Goal: Information Seeking & Learning: Find specific page/section

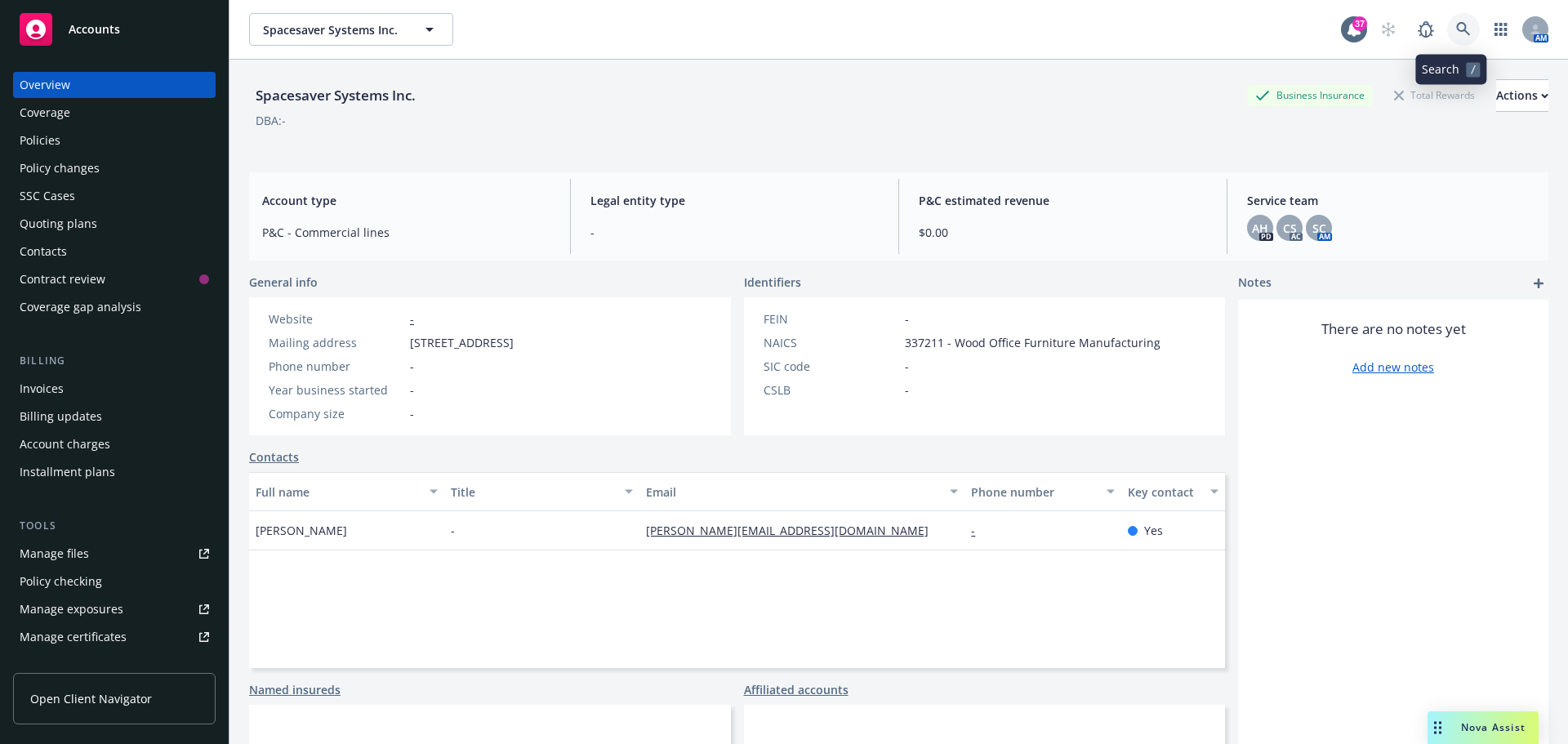
click at [1456, 31] on icon at bounding box center [1464, 29] width 15 height 15
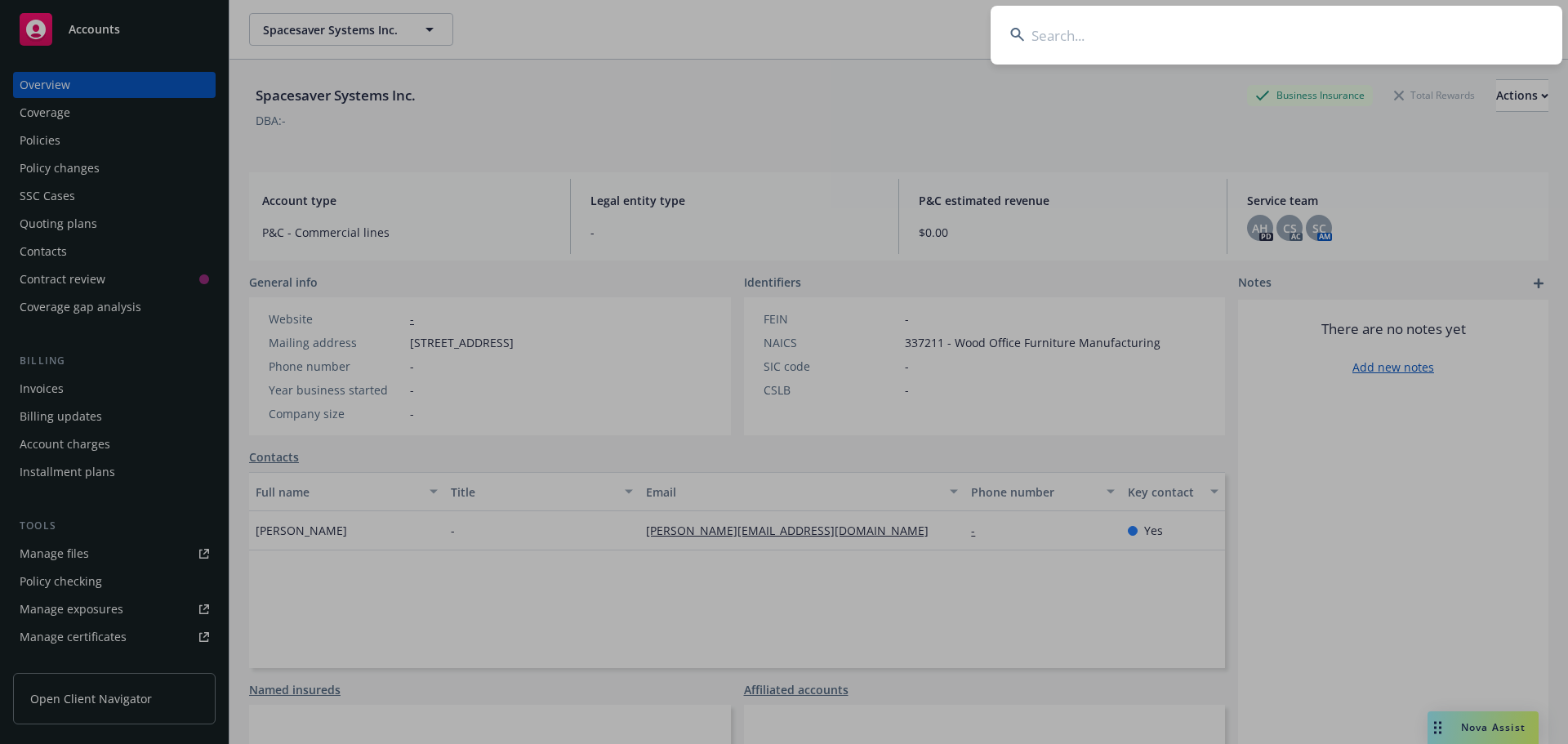
click at [1376, 17] on input at bounding box center [1276, 35] width 572 height 59
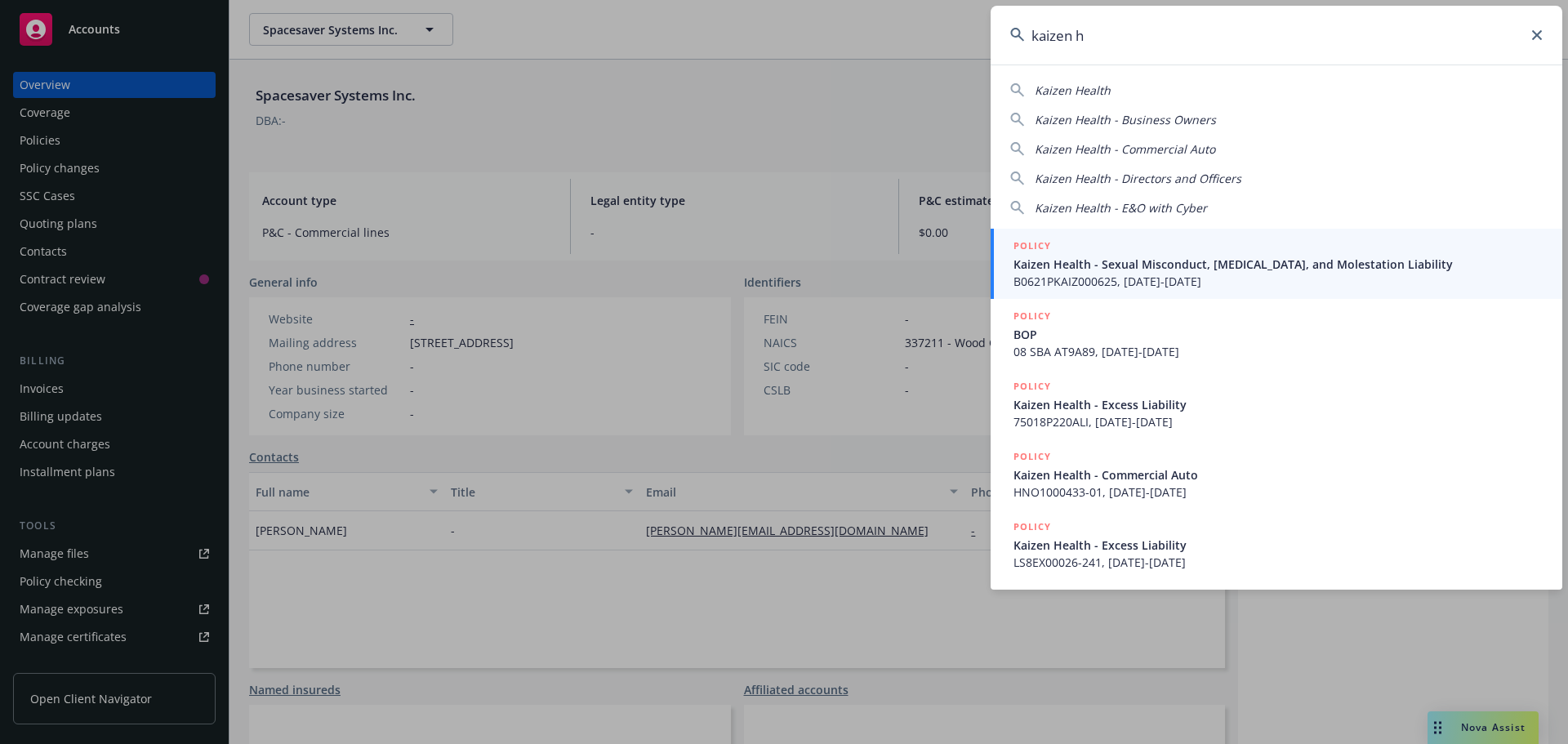
click at [1110, 87] on div "Kaizen Health" at bounding box center [1277, 90] width 533 height 17
type input "Kaizen Health"
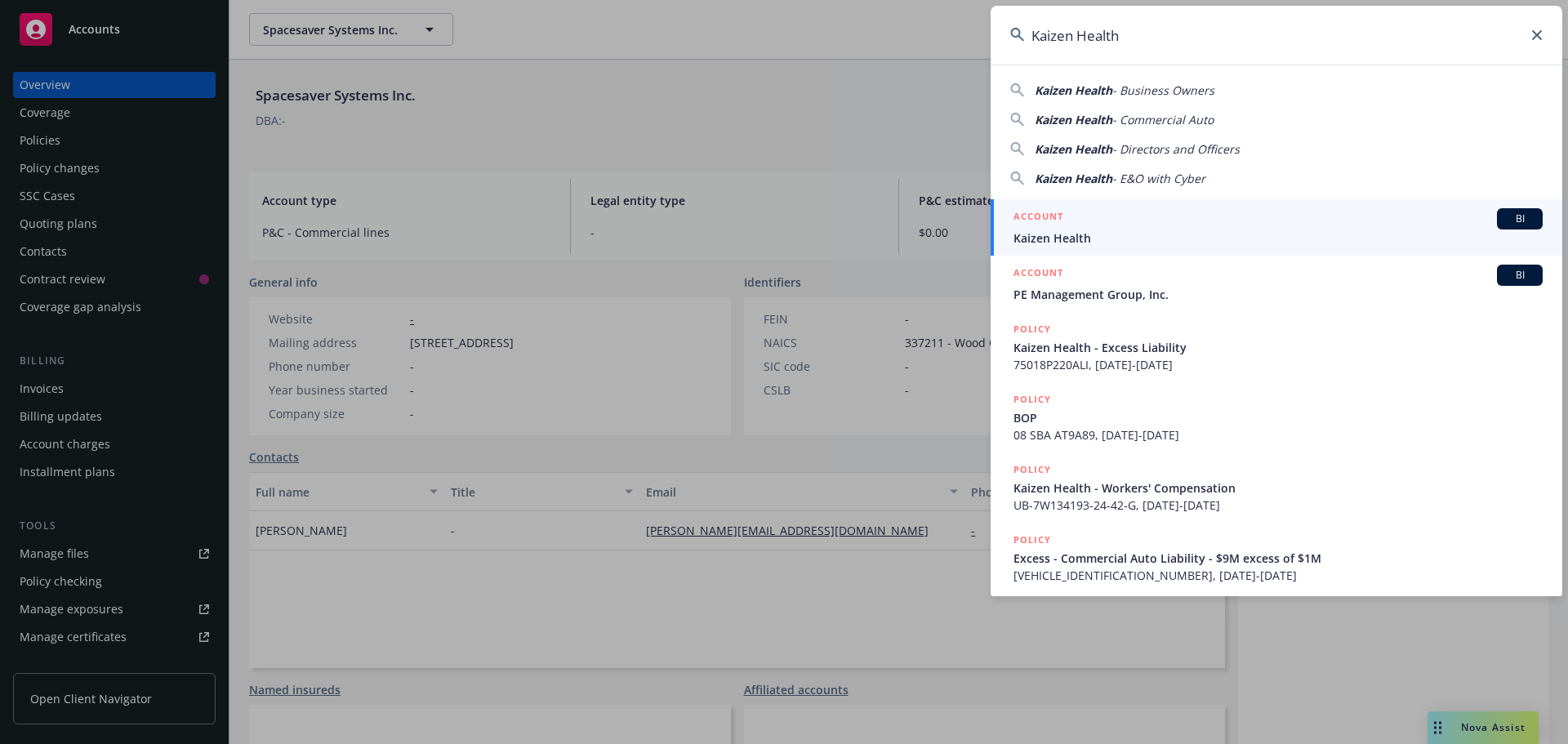
click at [1095, 222] on div "ACCOUNT BI" at bounding box center [1278, 219] width 529 height 21
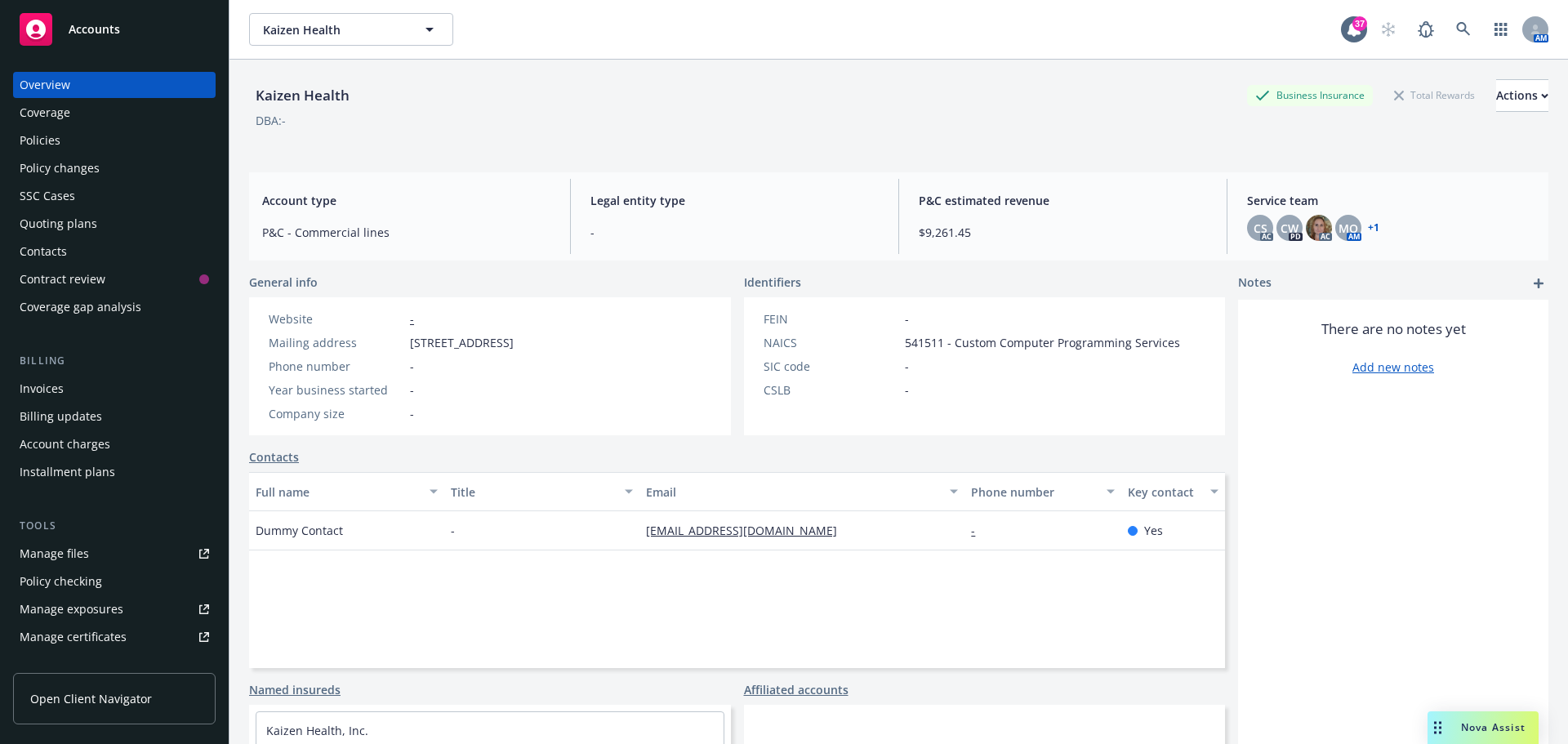
click at [71, 143] on div "Policies" at bounding box center [114, 140] width 189 height 27
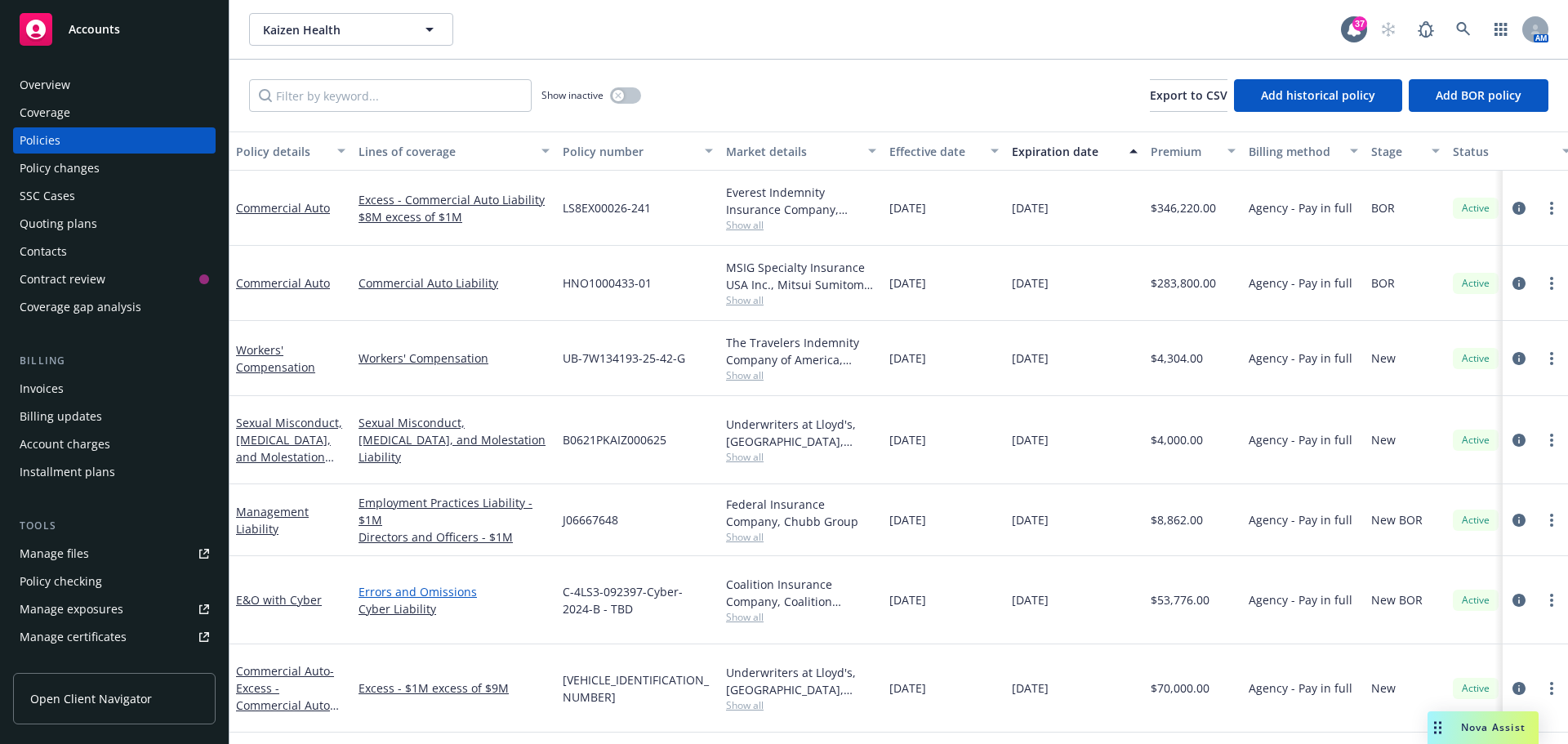
scroll to position [3, 0]
click at [632, 99] on button "button" at bounding box center [625, 95] width 31 height 16
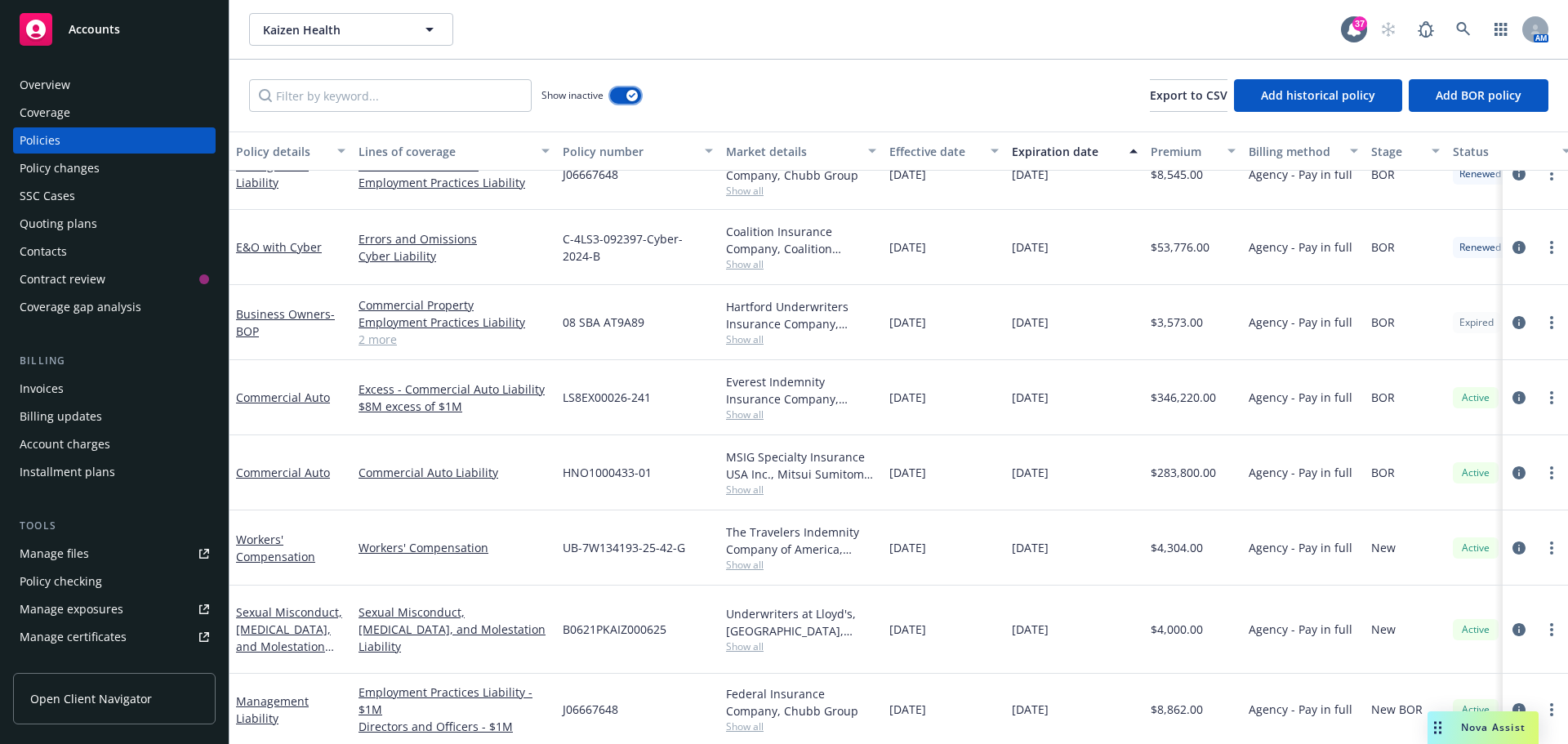
scroll to position [91, 0]
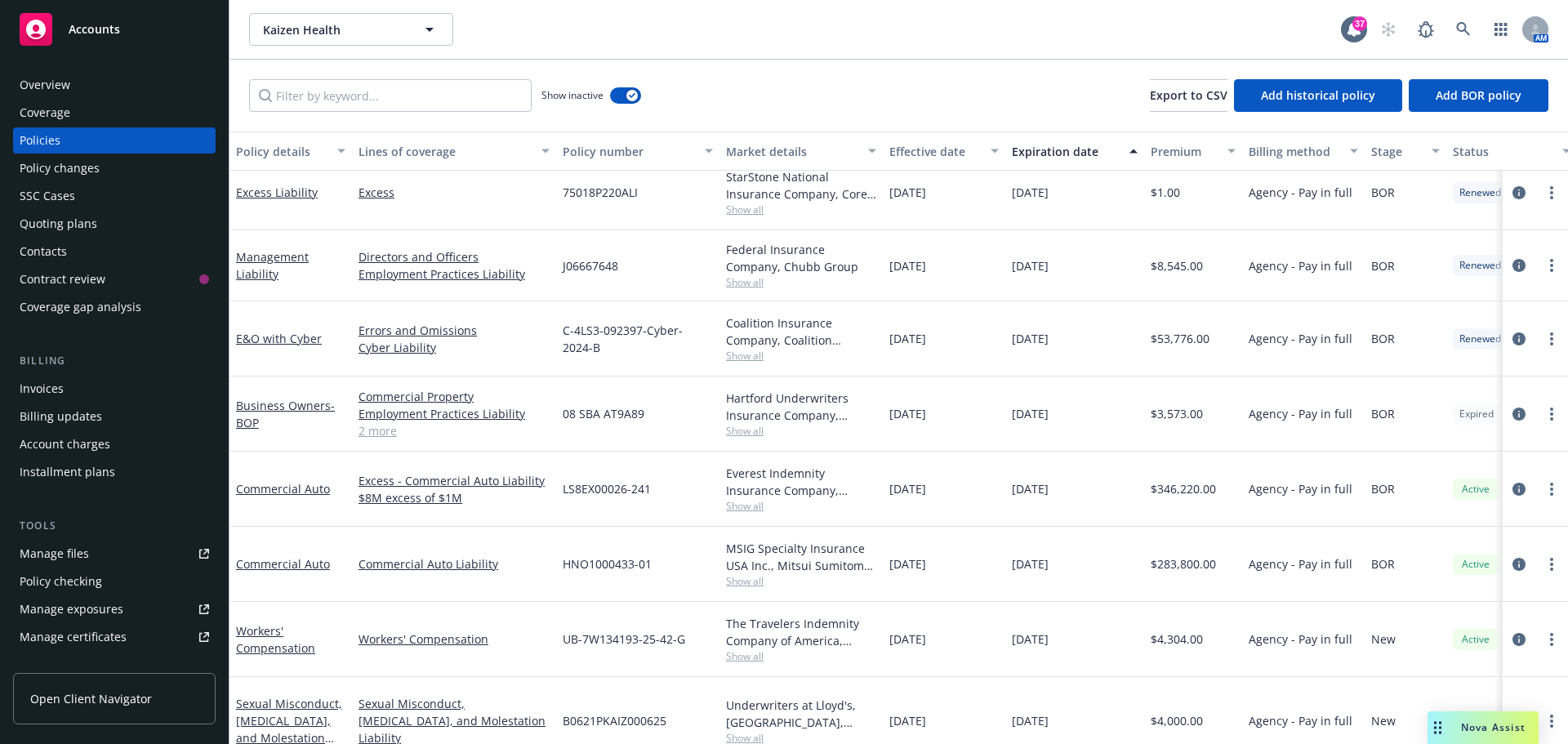
click at [745, 424] on span "Show all" at bounding box center [801, 430] width 150 height 14
click at [694, 377] on div "08 SBA AT9A89" at bounding box center [638, 414] width 163 height 75
click at [65, 553] on div "Manage files" at bounding box center [54, 554] width 70 height 27
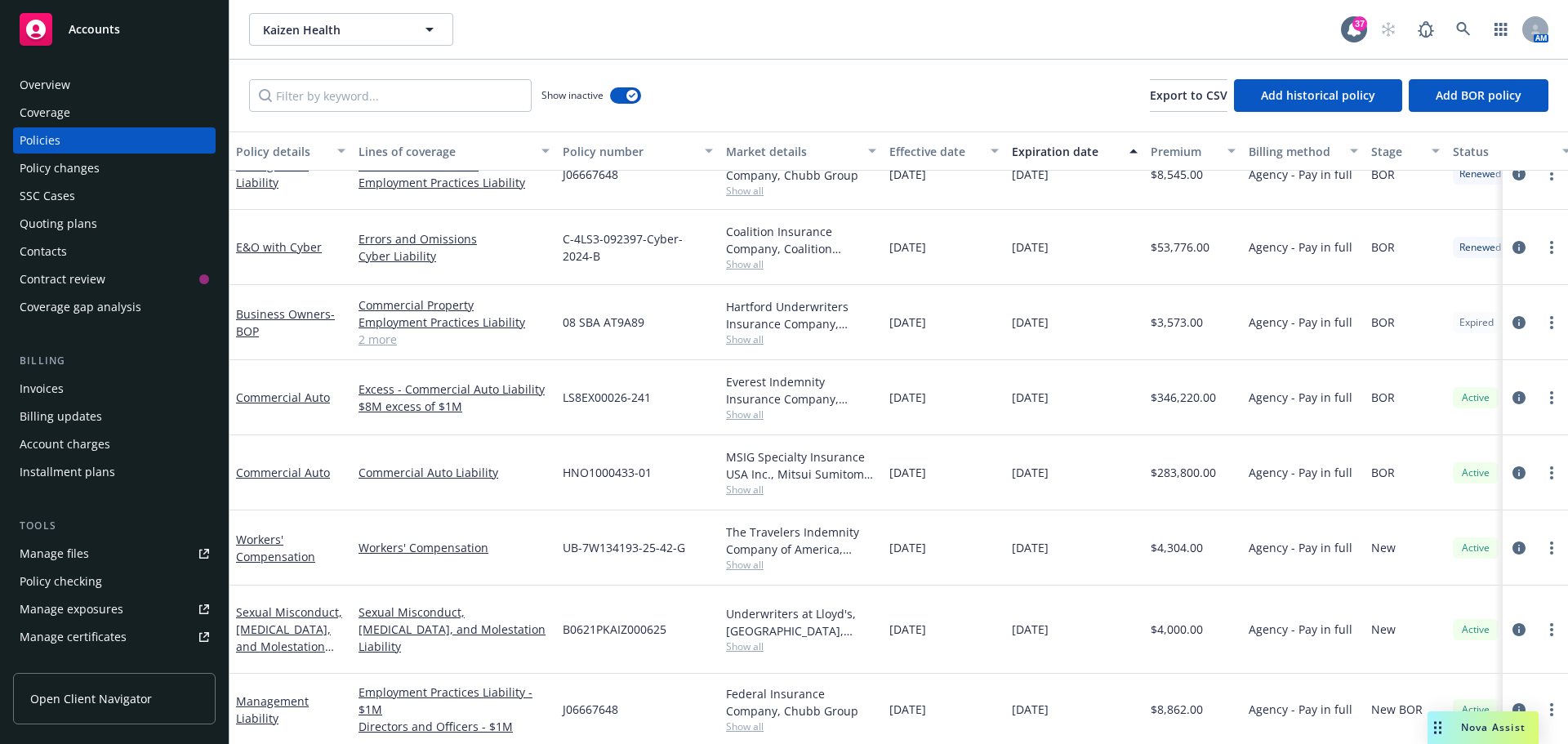
click at [747, 482] on span "Show all" at bounding box center [801, 489] width 150 height 14
click at [122, 71] on div "Overview Coverage Policies Policy changes SSC Cases Quoting plans Contacts Cont…" at bounding box center [114, 398] width 229 height 692
click at [119, 77] on div "Overview" at bounding box center [114, 85] width 189 height 27
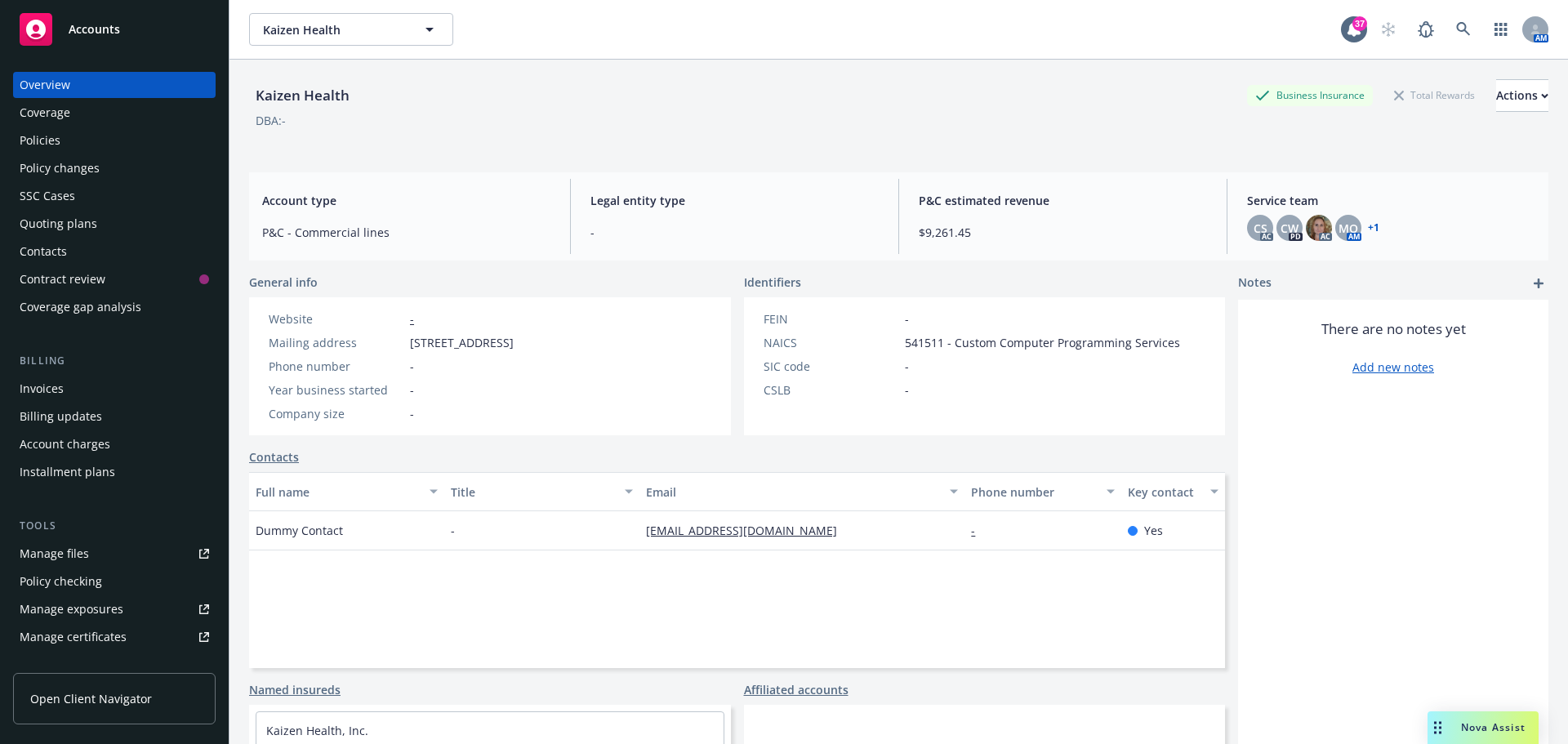
click at [49, 146] on div "Policies" at bounding box center [39, 140] width 41 height 27
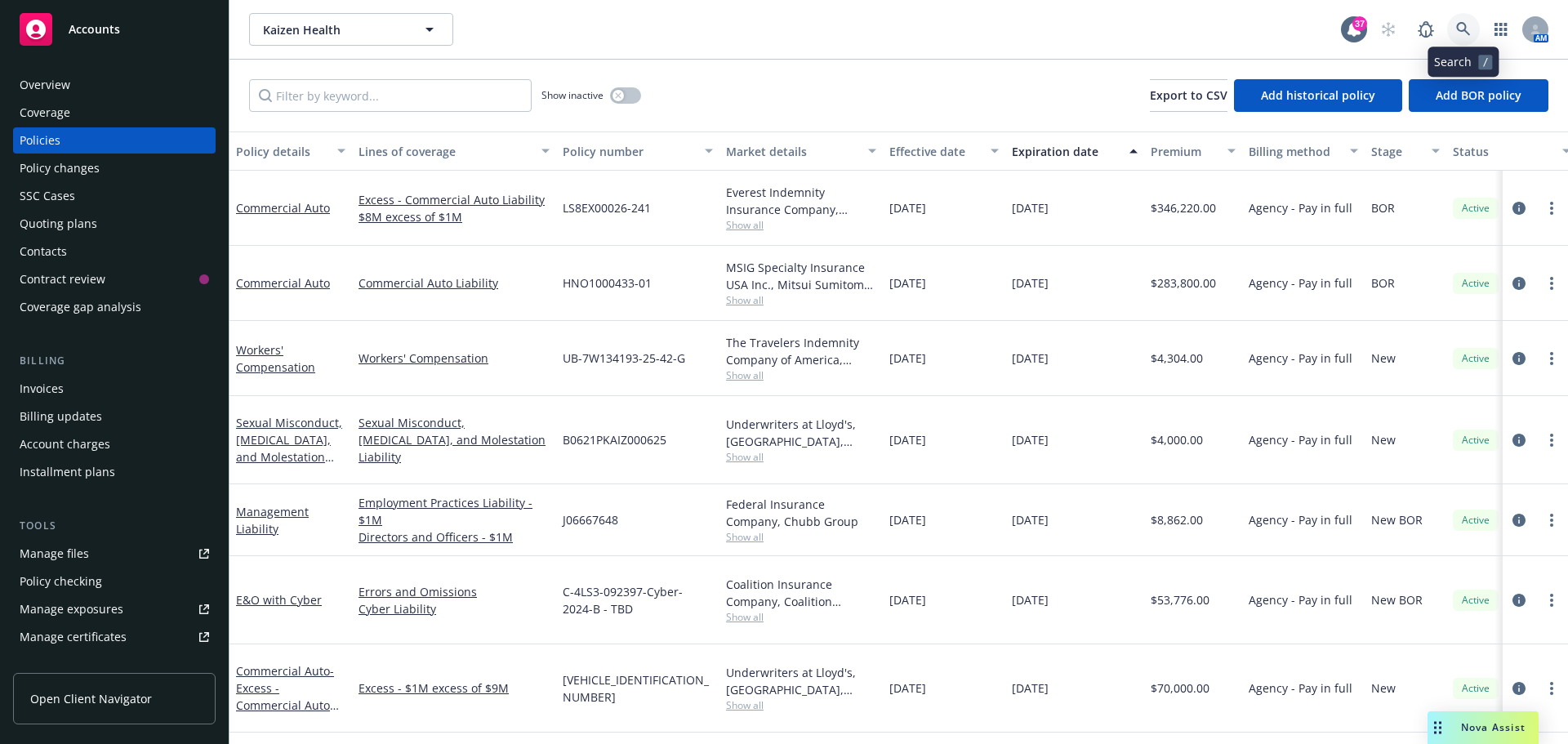
click at [1469, 22] on link at bounding box center [1464, 29] width 33 height 33
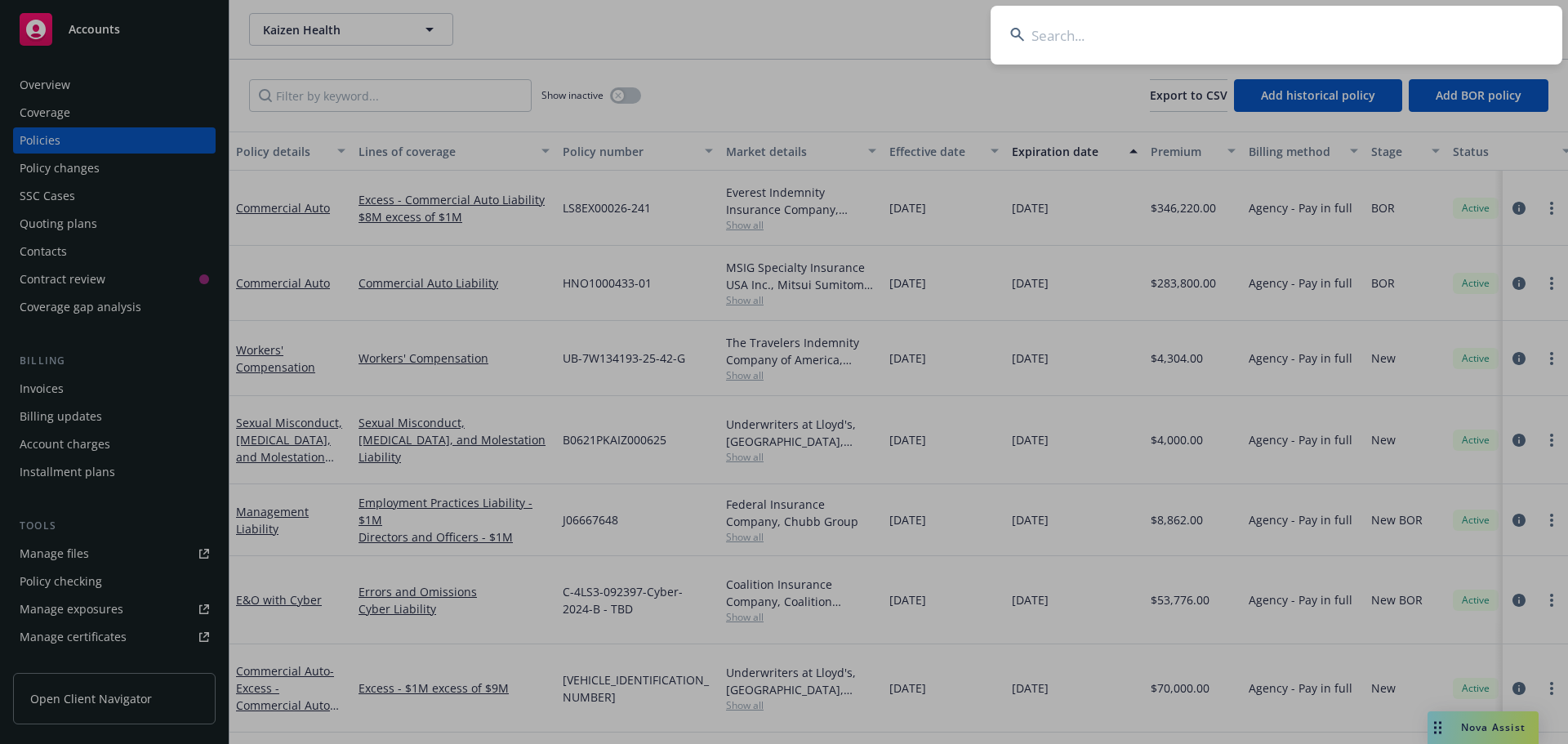
click at [1391, 34] on input at bounding box center [1276, 35] width 572 height 59
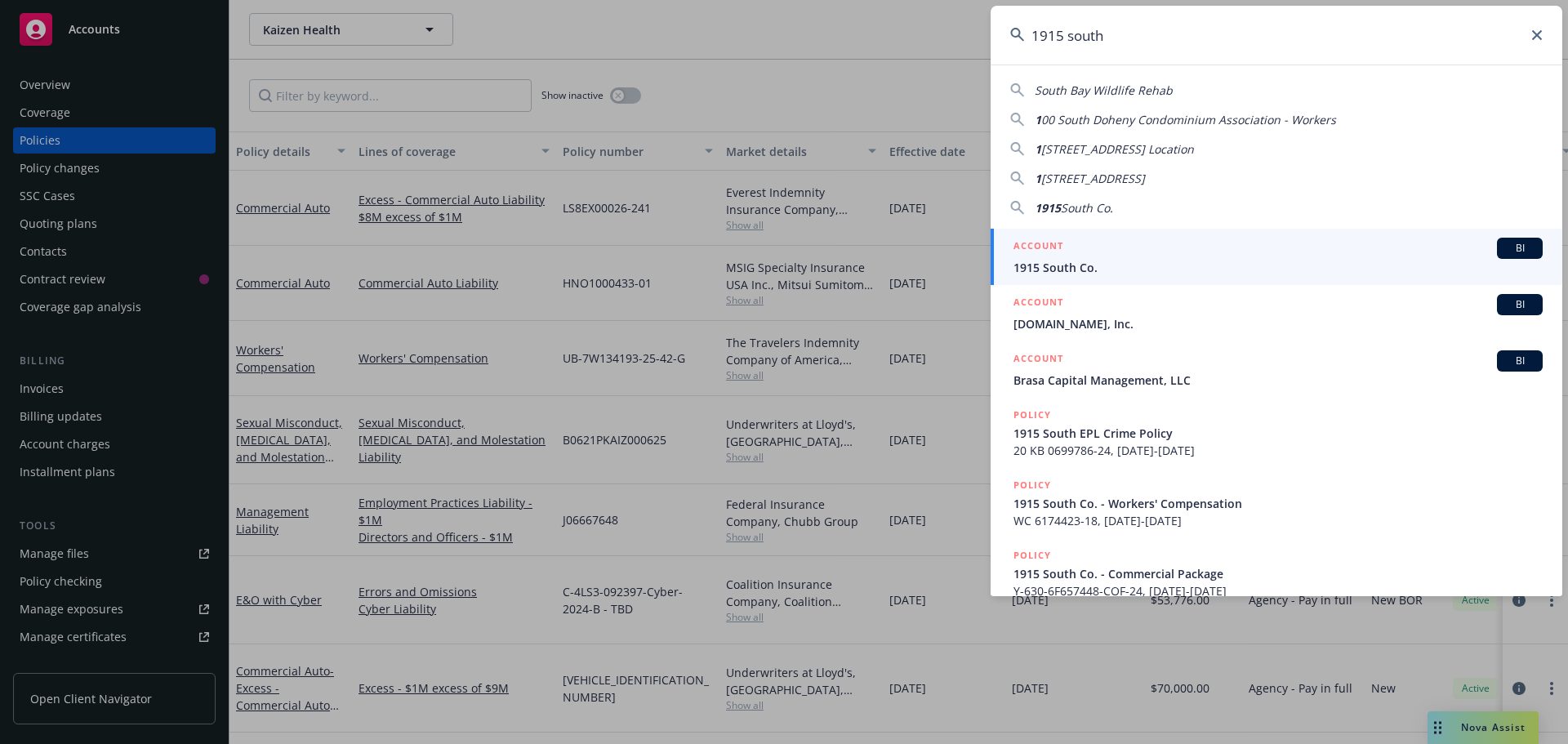
type input "1915 south"
click at [1107, 257] on div "ACCOUNT BI" at bounding box center [1278, 248] width 529 height 21
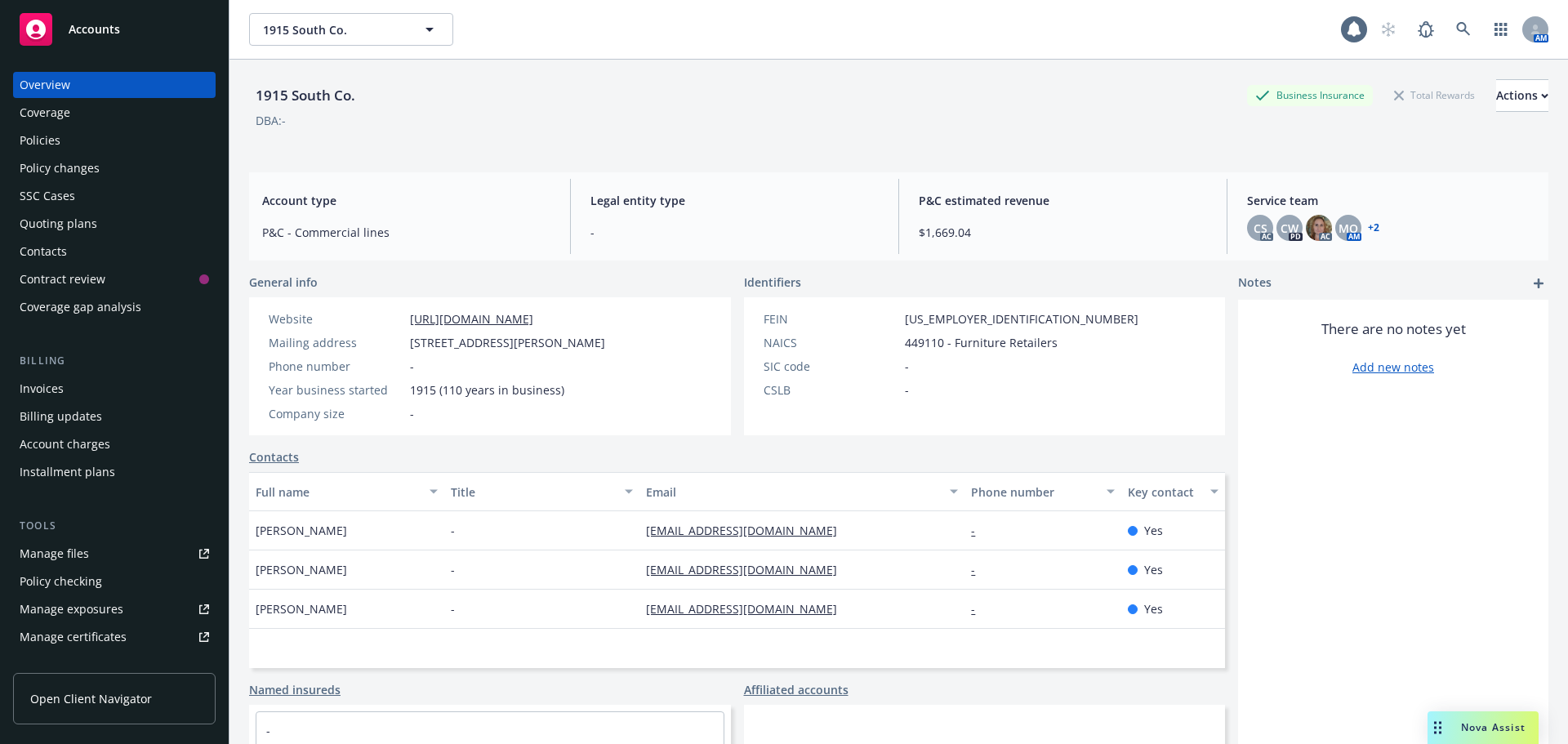
click at [37, 147] on div "Policies" at bounding box center [39, 140] width 41 height 27
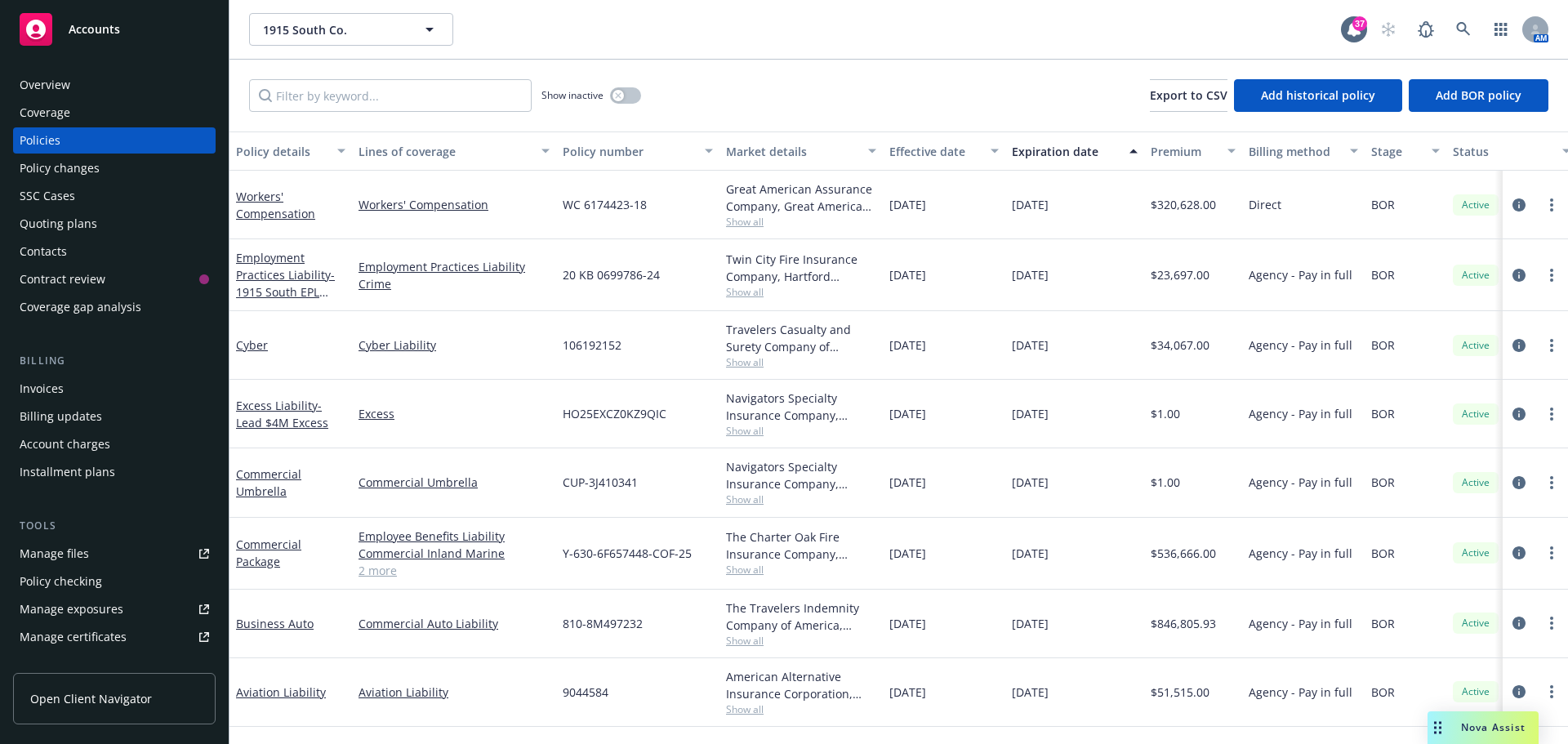
click at [751, 642] on span "Show all" at bounding box center [801, 640] width 150 height 14
click at [1143, 26] on div "1915 South Co. 1915 South Co." at bounding box center [795, 29] width 1092 height 33
click at [1462, 27] on icon at bounding box center [1464, 29] width 15 height 15
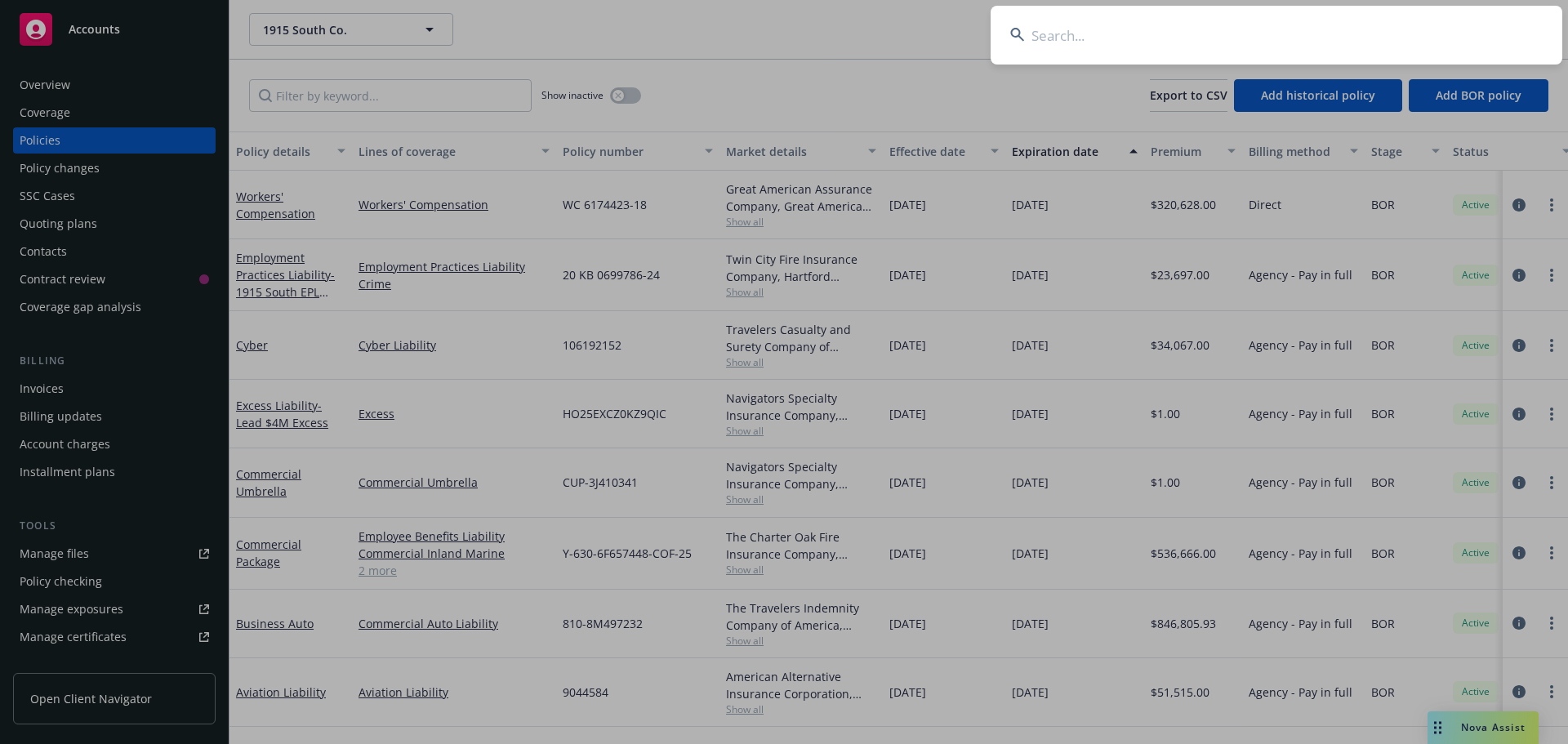
click at [1440, 36] on input at bounding box center [1276, 35] width 572 height 59
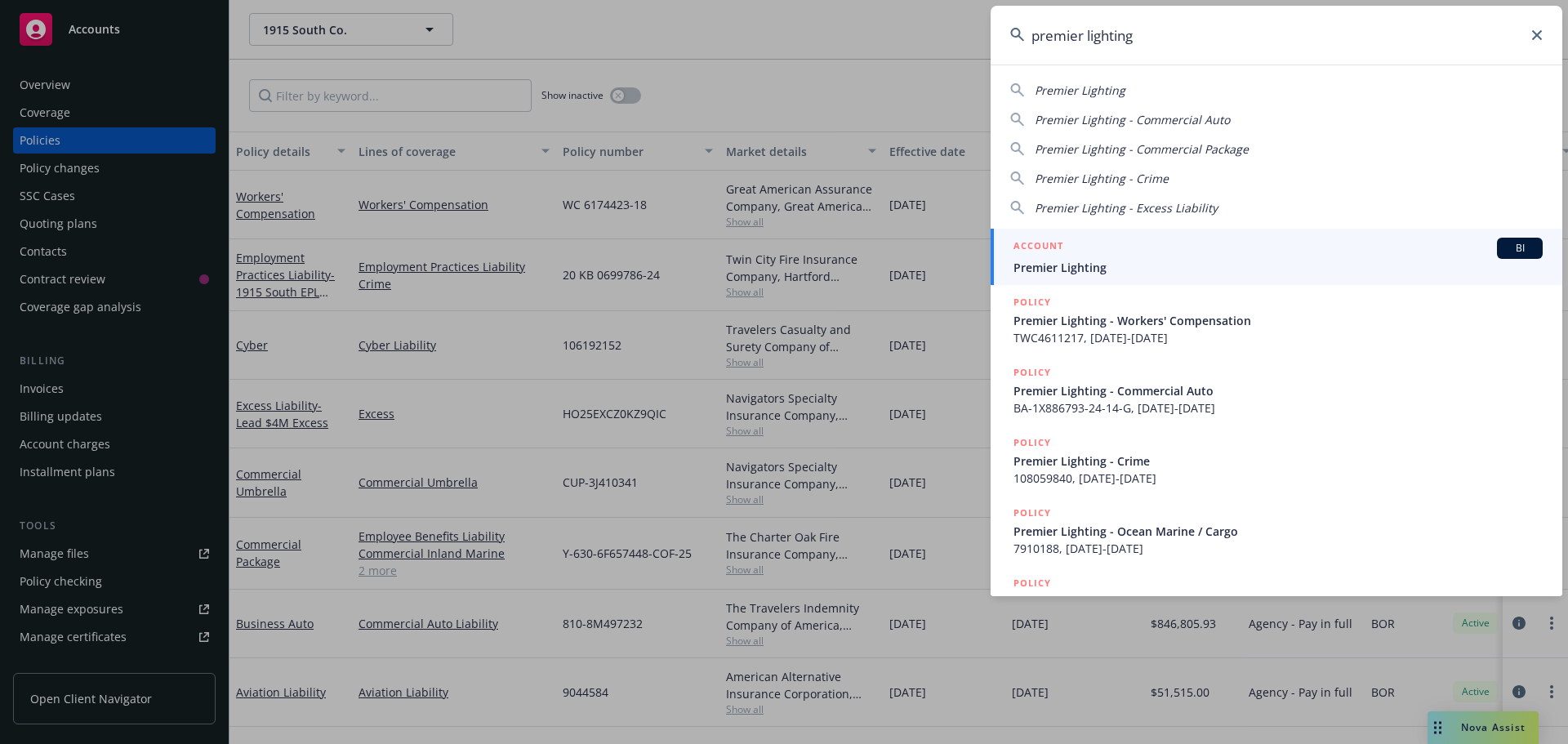
type input "premier lighting"
click at [1076, 234] on link "ACCOUNT BI Premier Lighting" at bounding box center [1276, 257] width 572 height 57
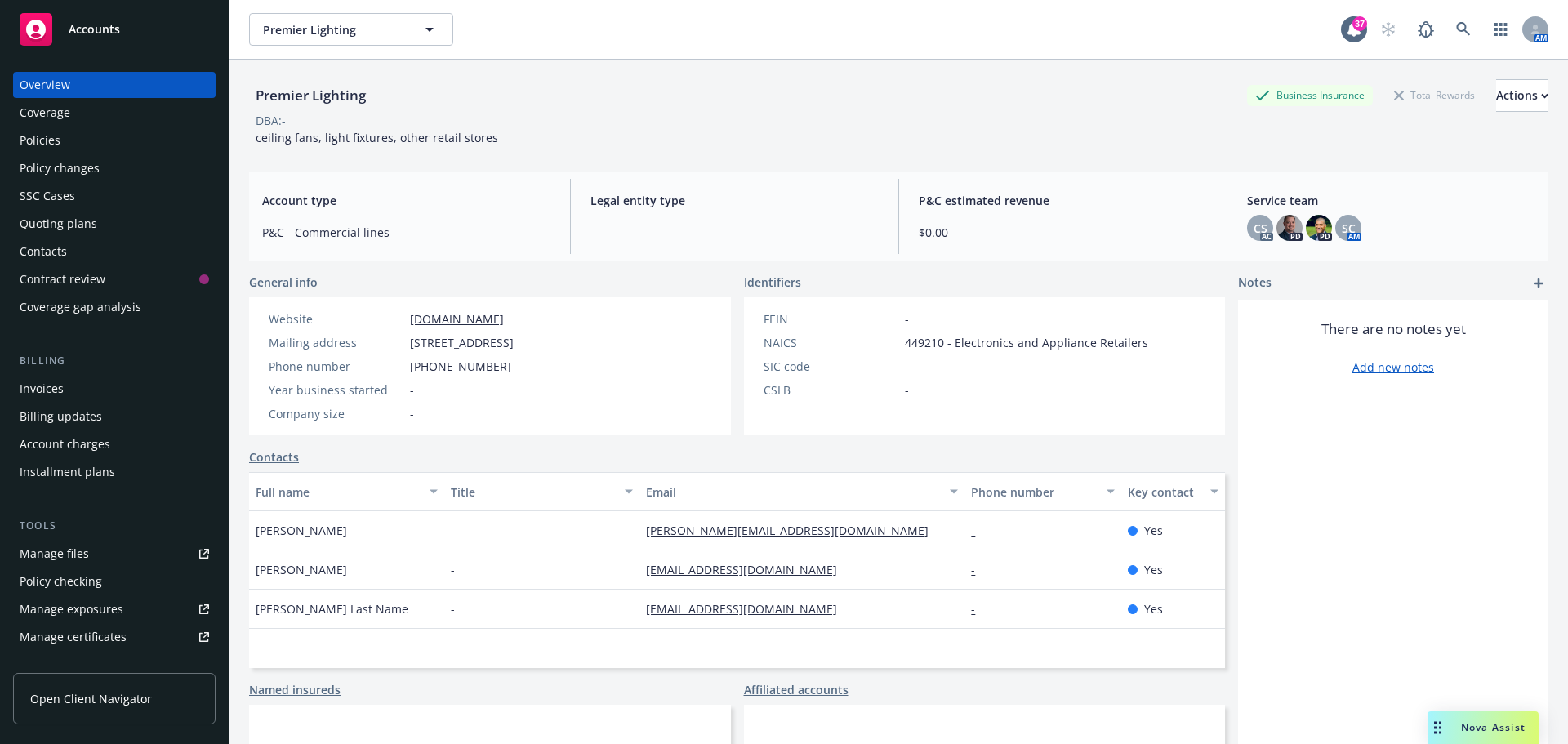
click at [88, 135] on div "Policies" at bounding box center [114, 140] width 189 height 27
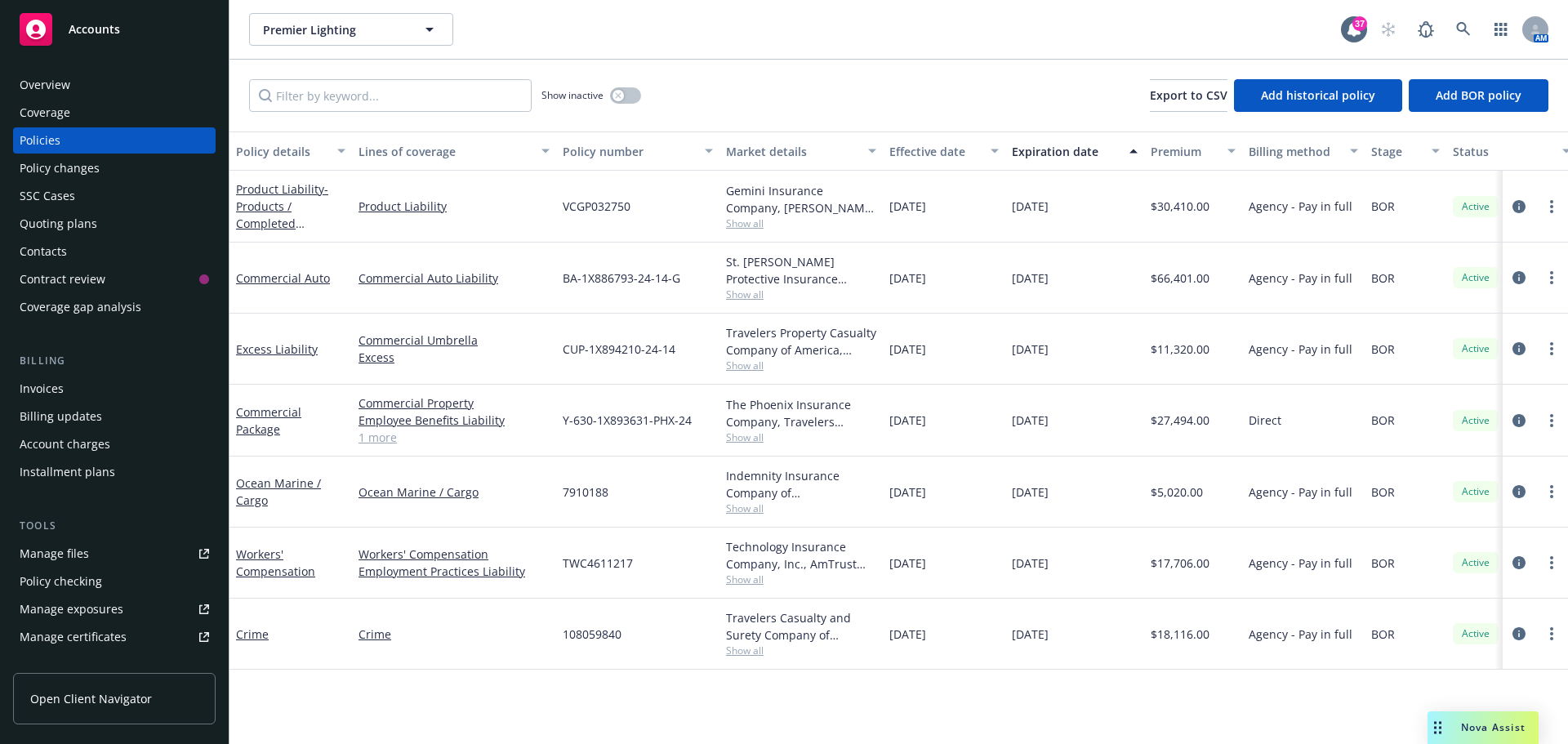
click at [746, 298] on span "Show all" at bounding box center [801, 294] width 150 height 14
click at [1460, 29] on icon at bounding box center [1464, 29] width 15 height 15
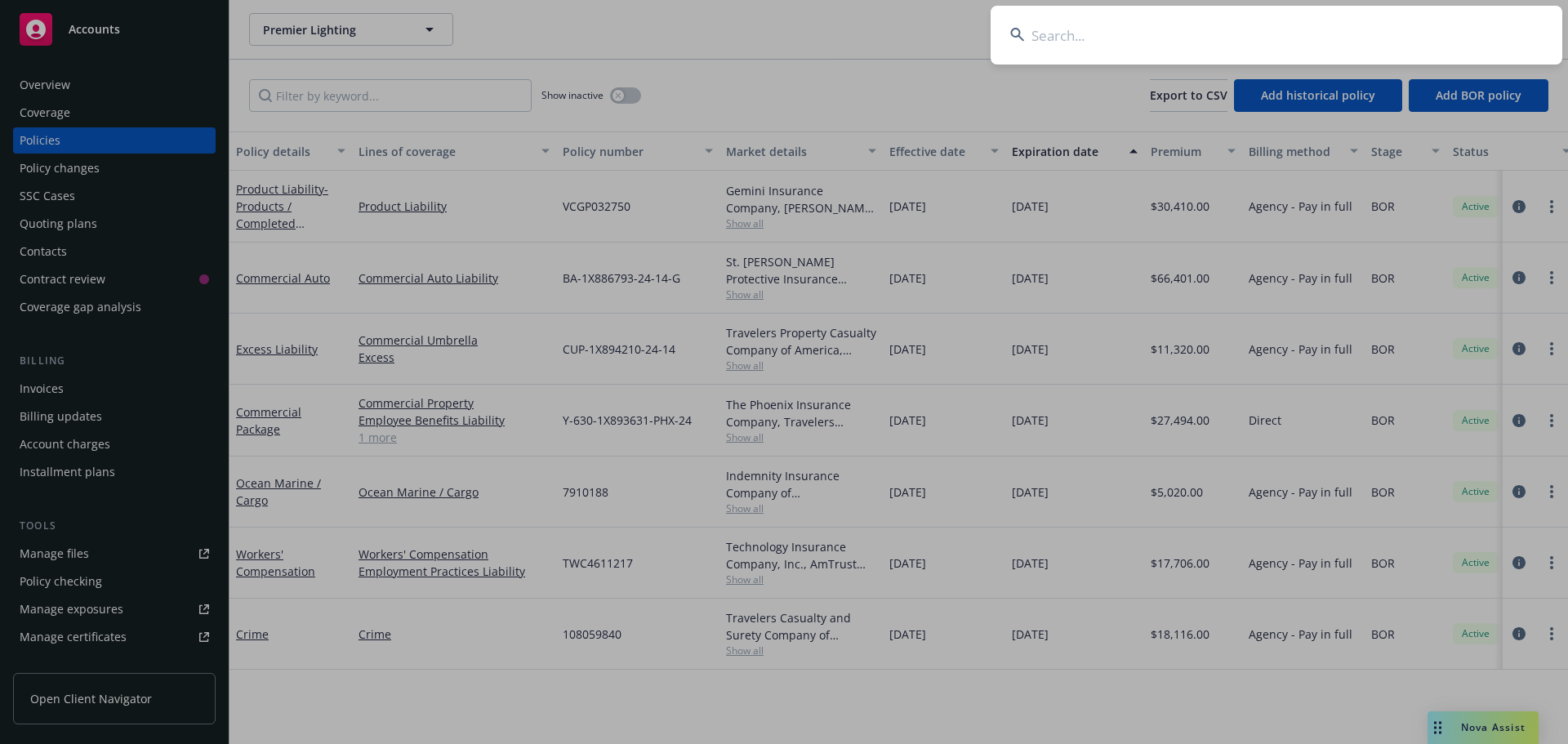
click at [1296, 50] on input at bounding box center [1276, 35] width 572 height 59
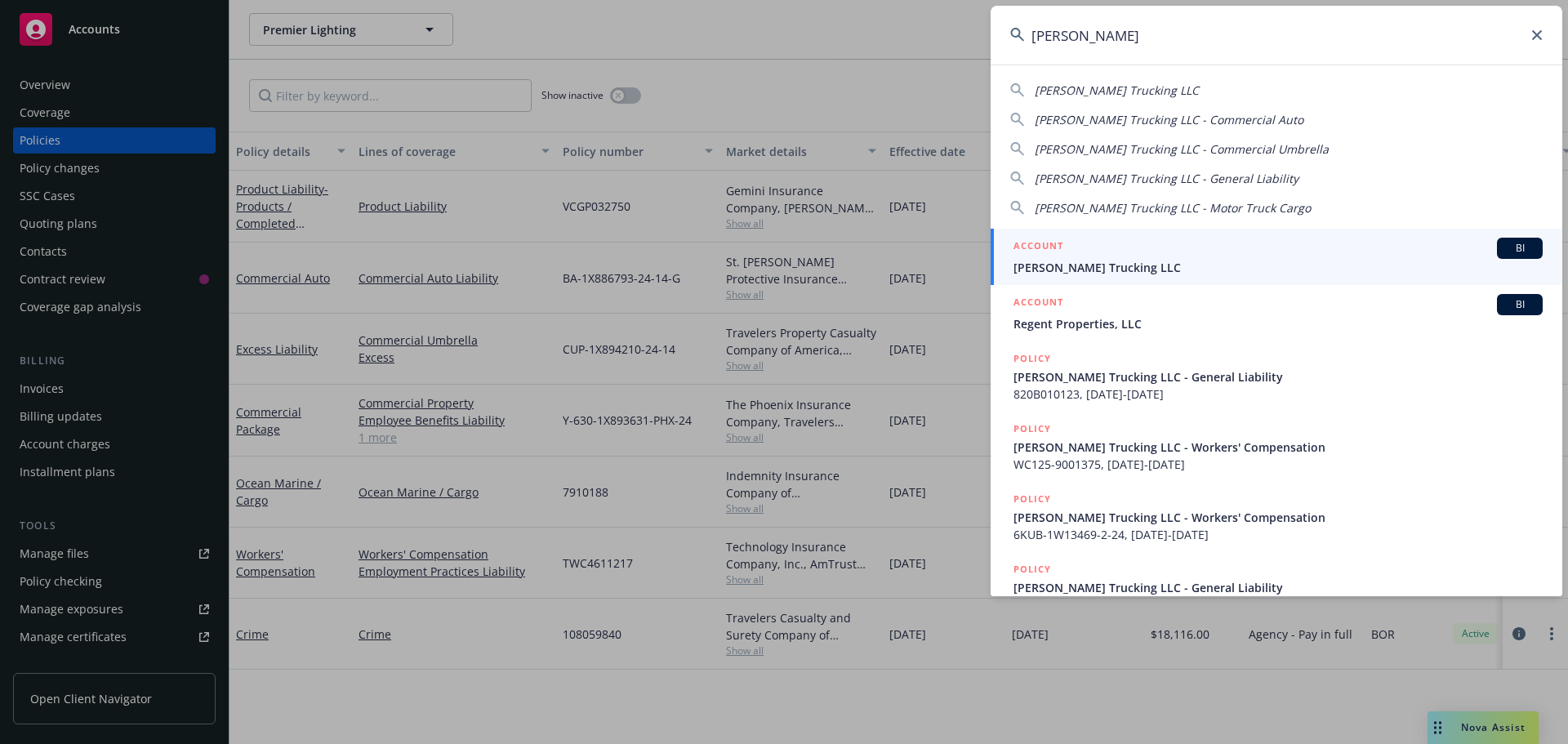
type input "nick spano"
click at [1129, 256] on div "ACCOUNT BI" at bounding box center [1278, 248] width 529 height 21
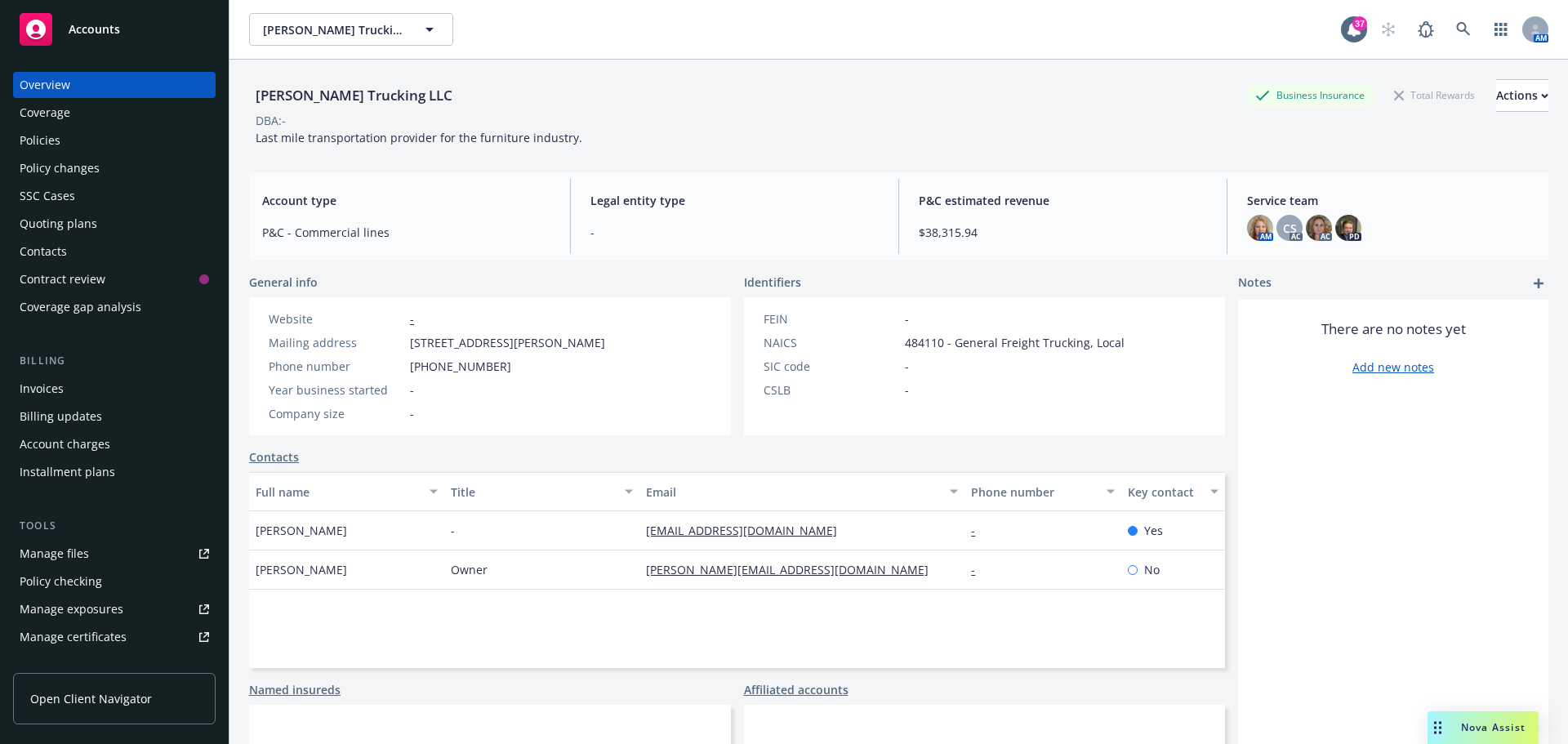
click at [103, 139] on div "Policies" at bounding box center [114, 140] width 189 height 27
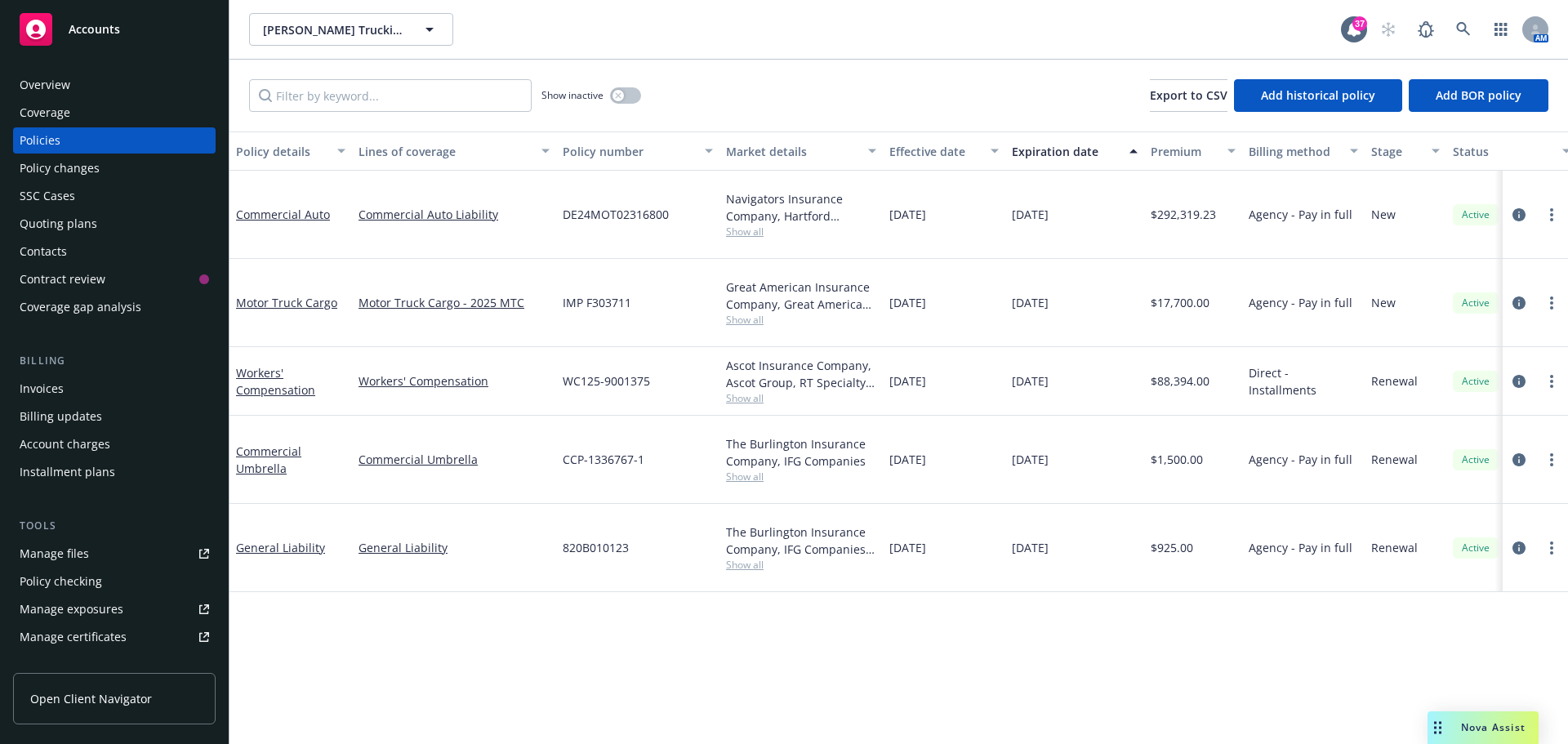
click at [748, 230] on span "Show all" at bounding box center [801, 231] width 150 height 14
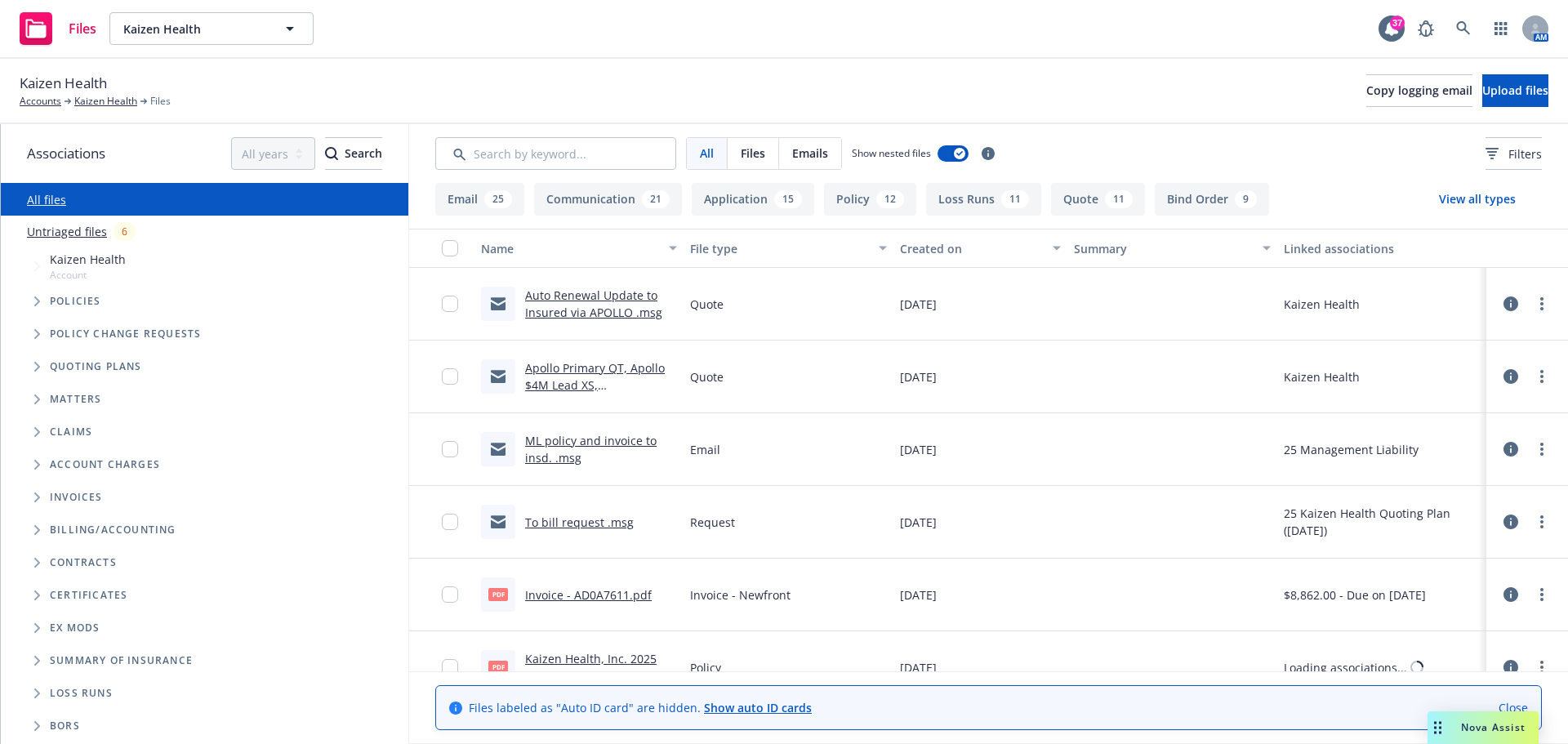
click at [38, 305] on icon "Tree Example" at bounding box center [37, 301] width 6 height 10
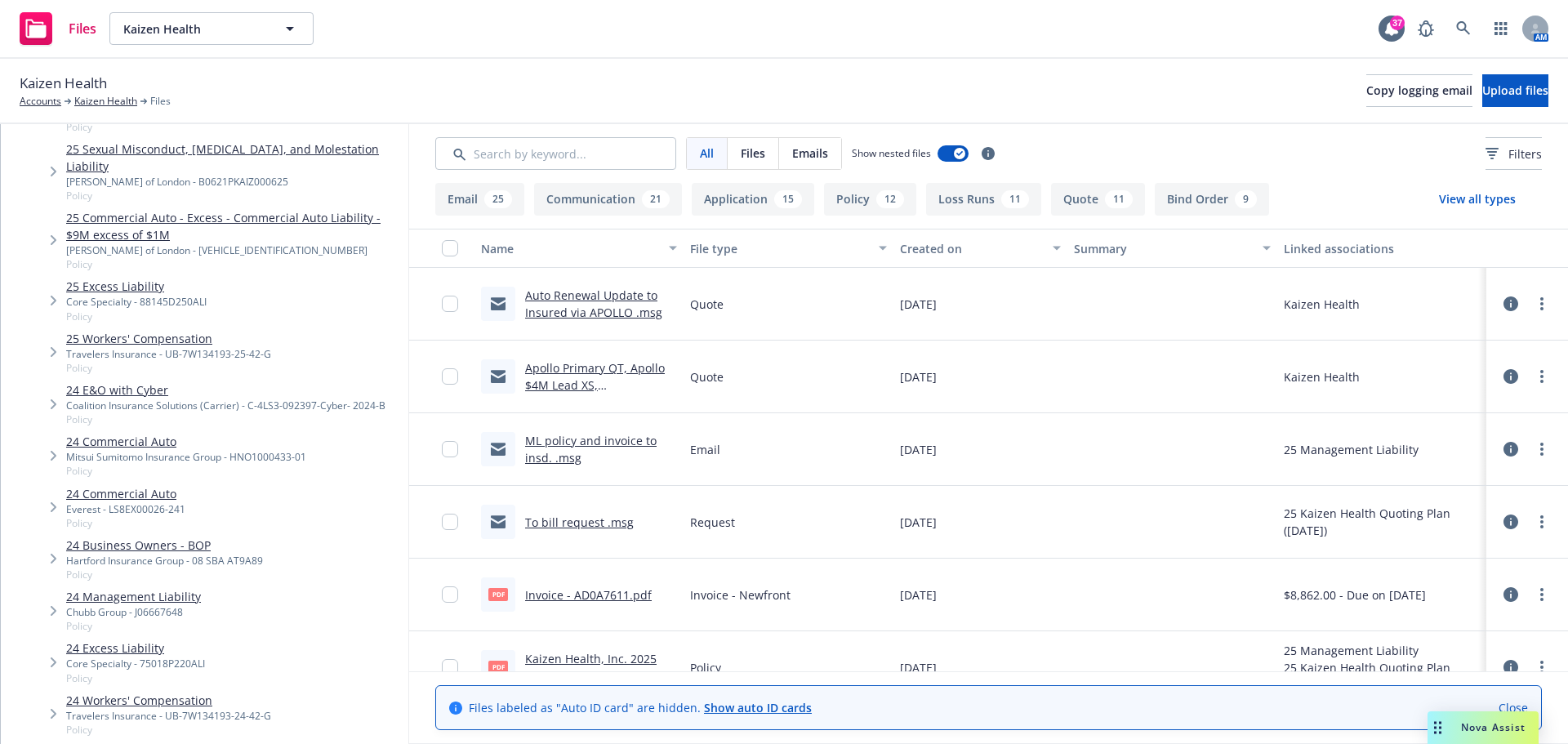
scroll to position [327, 0]
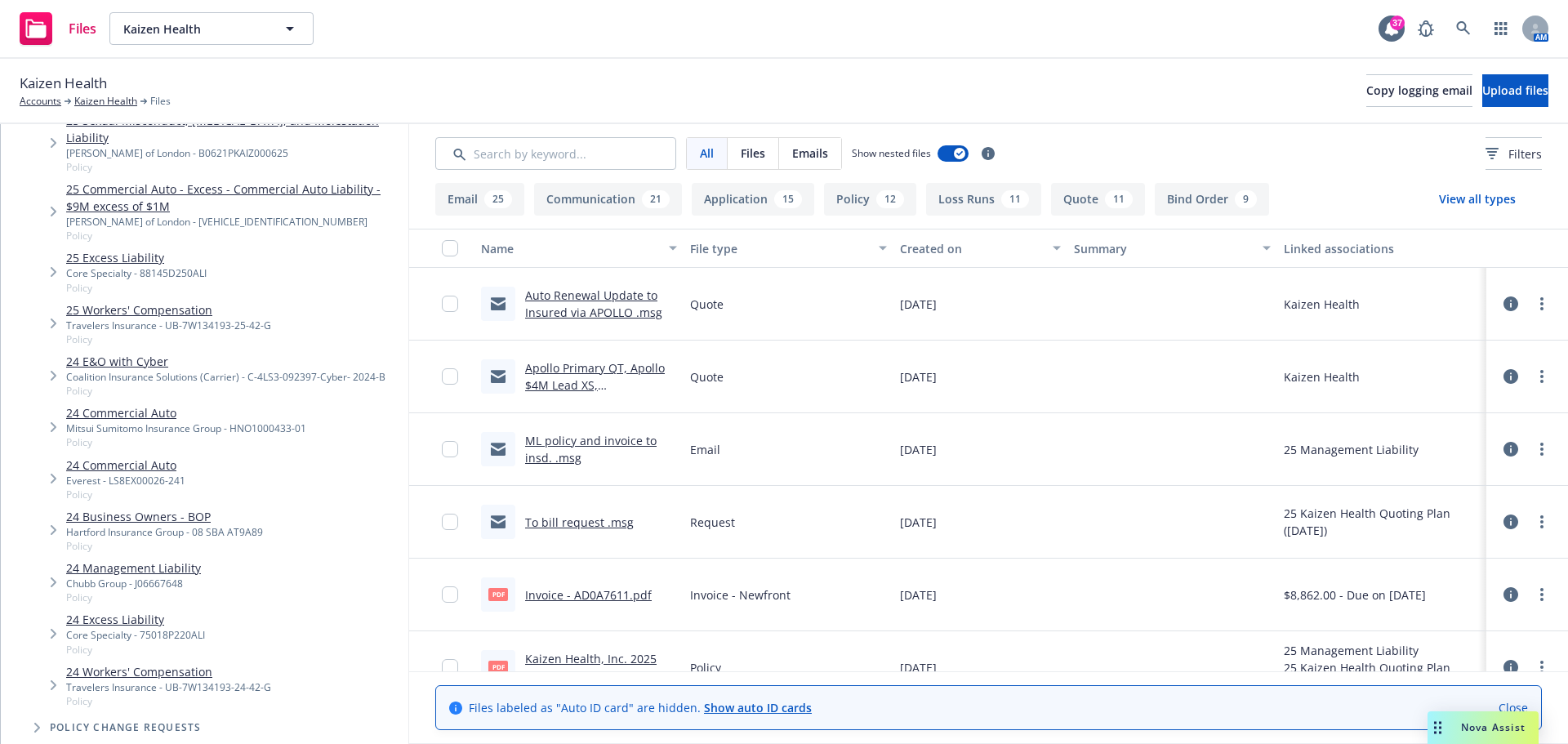
click at [196, 513] on link "24 Business Owners - BOP" at bounding box center [164, 516] width 197 height 17
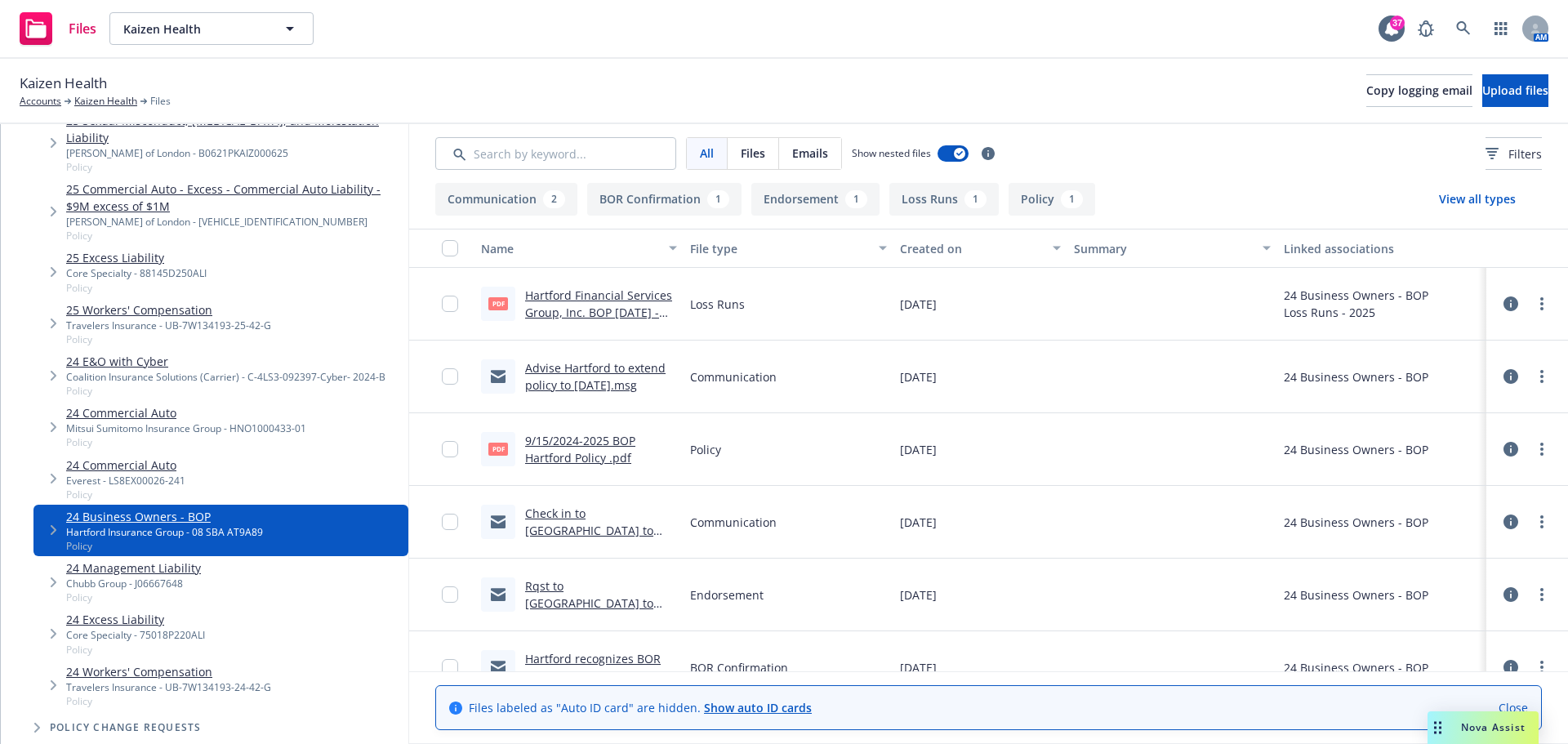
click at [586, 369] on link "Advise Hartford to extend policy to [DATE].msg" at bounding box center [595, 376] width 140 height 33
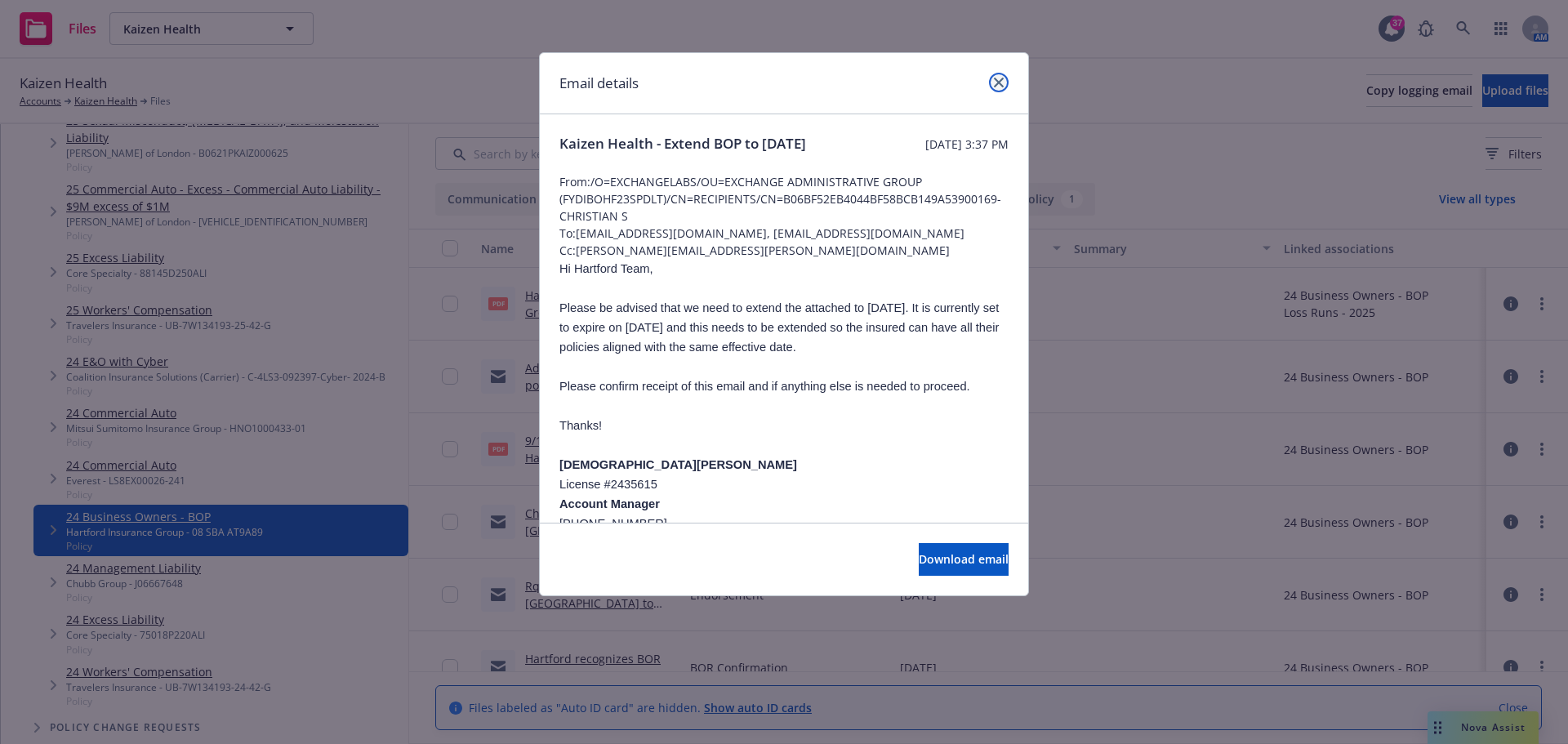
click at [1000, 83] on icon "close" at bounding box center [999, 82] width 10 height 10
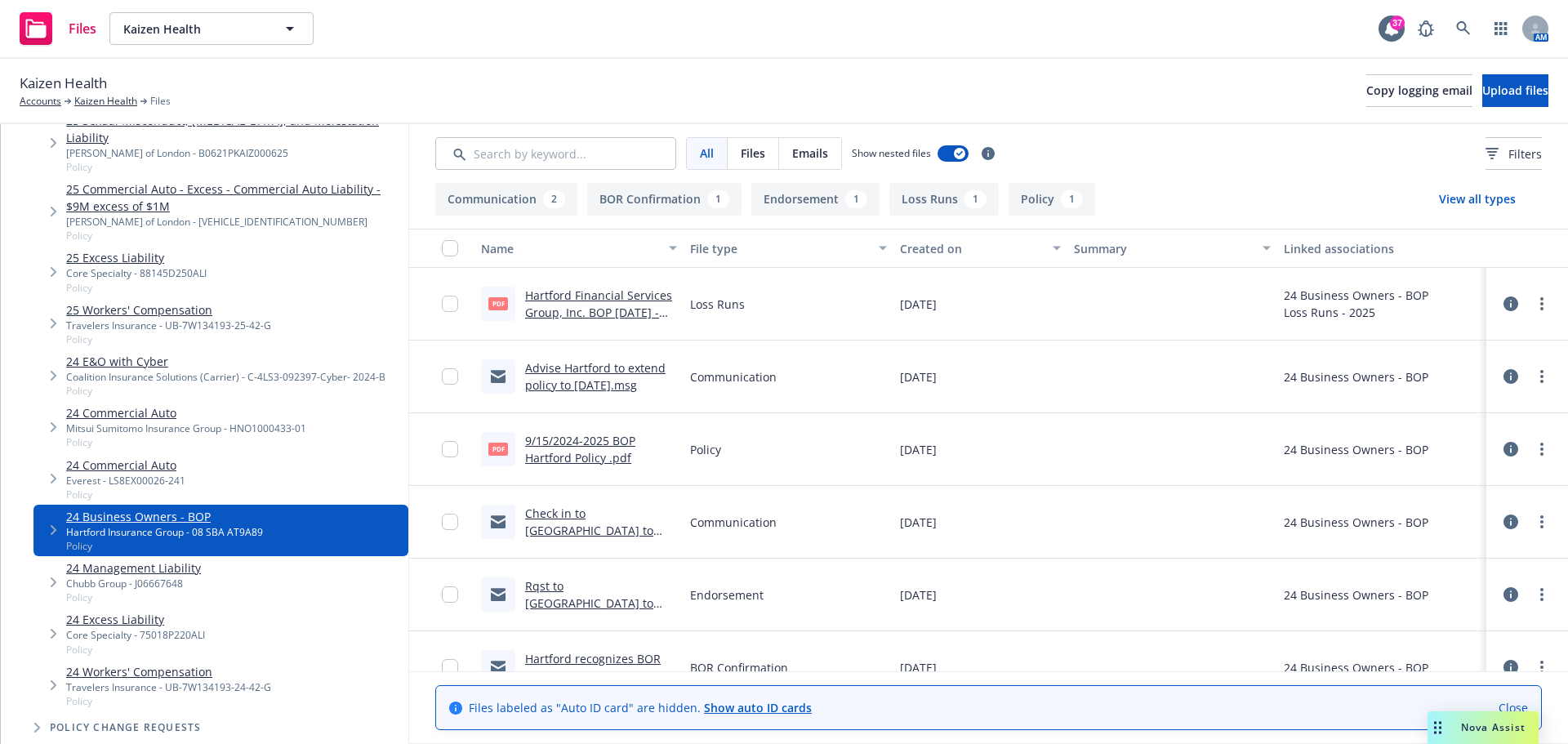
click at [594, 437] on link "9/15/2024-2025 BOP Hartford Policy .pdf" at bounding box center [580, 449] width 110 height 33
click at [602, 375] on link "Advise Hartford to extend policy to [DATE].msg" at bounding box center [595, 376] width 140 height 33
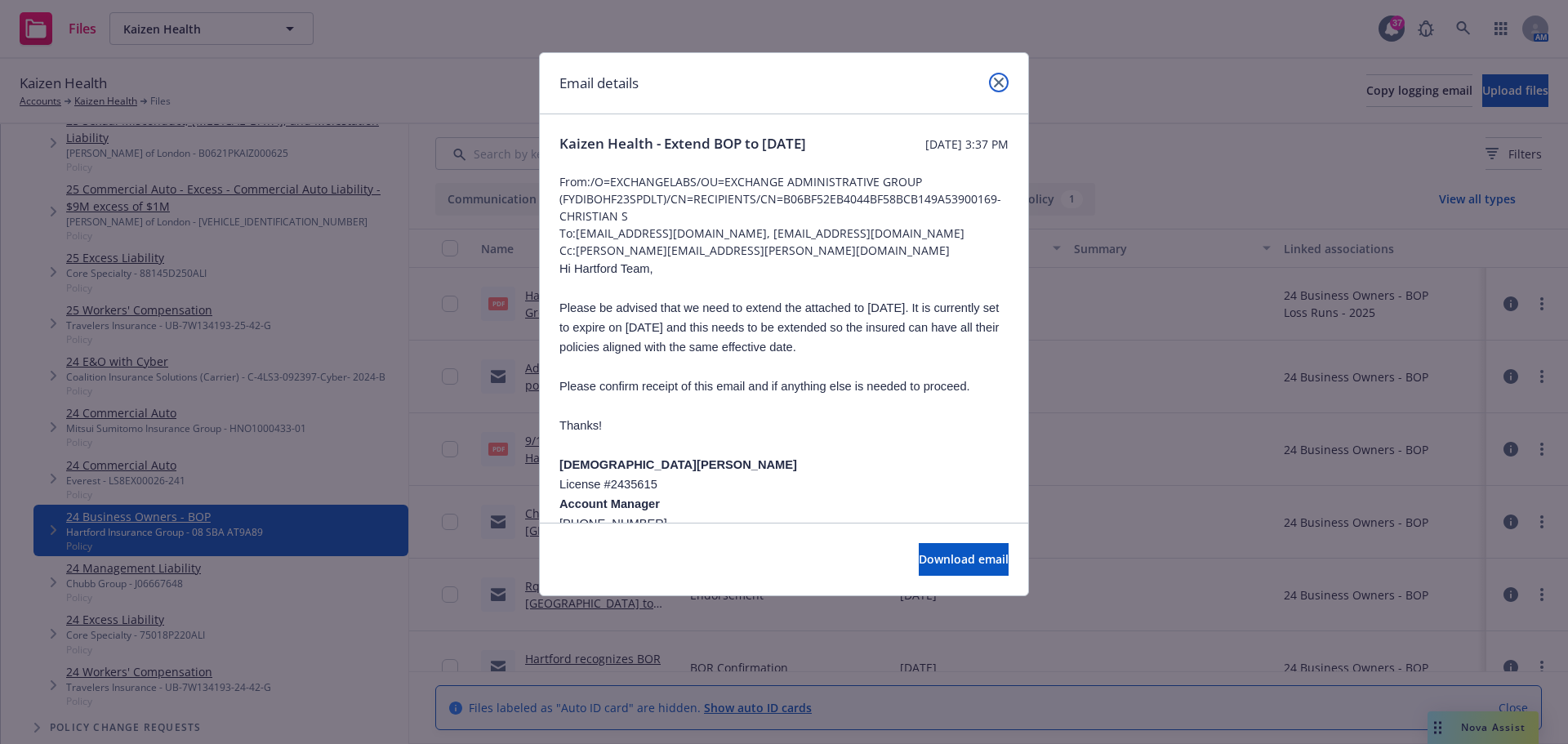
drag, startPoint x: 1000, startPoint y: 83, endPoint x: 988, endPoint y: 82, distance: 12.0
click at [1000, 82] on icon "close" at bounding box center [999, 82] width 10 height 10
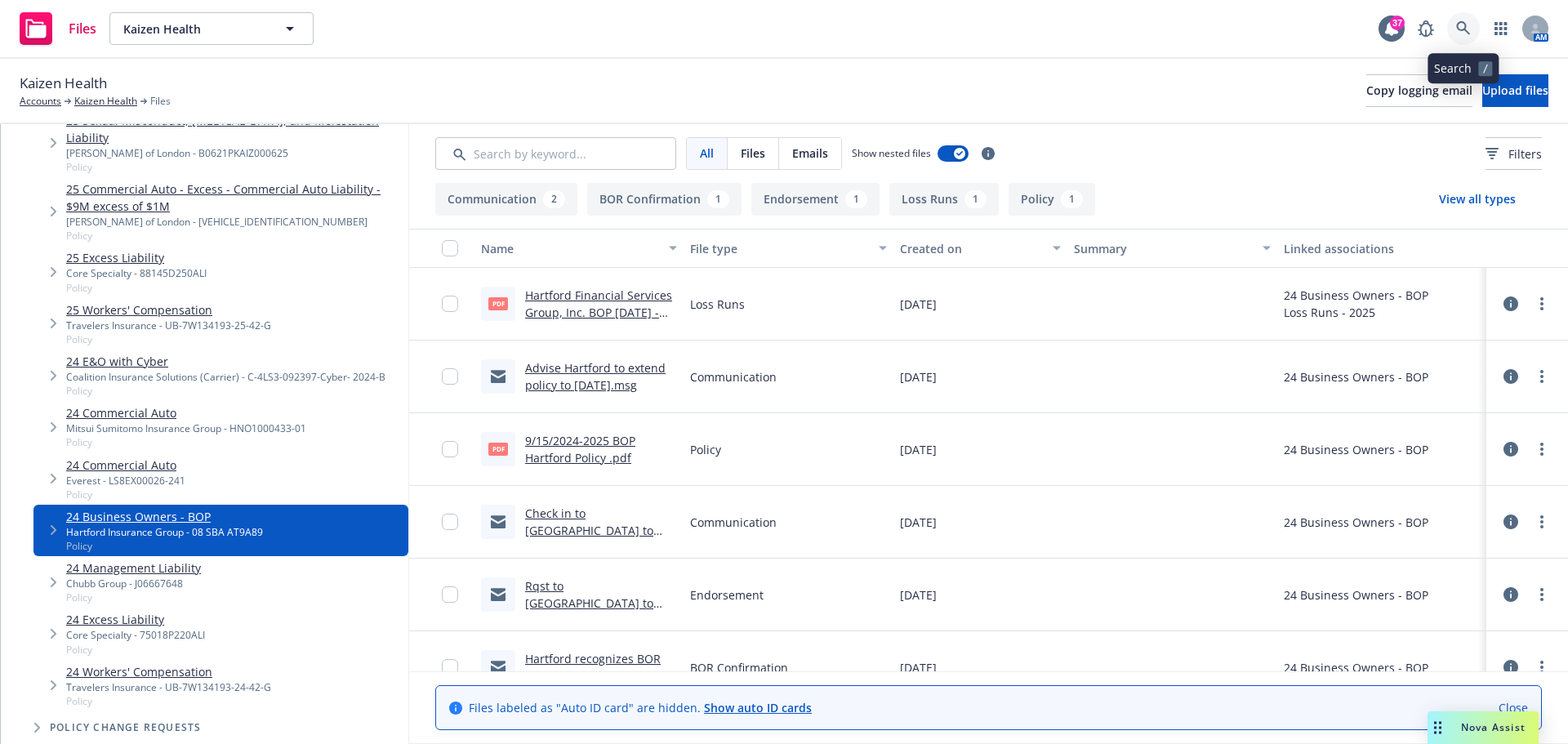
click at [1469, 34] on icon at bounding box center [1463, 27] width 14 height 14
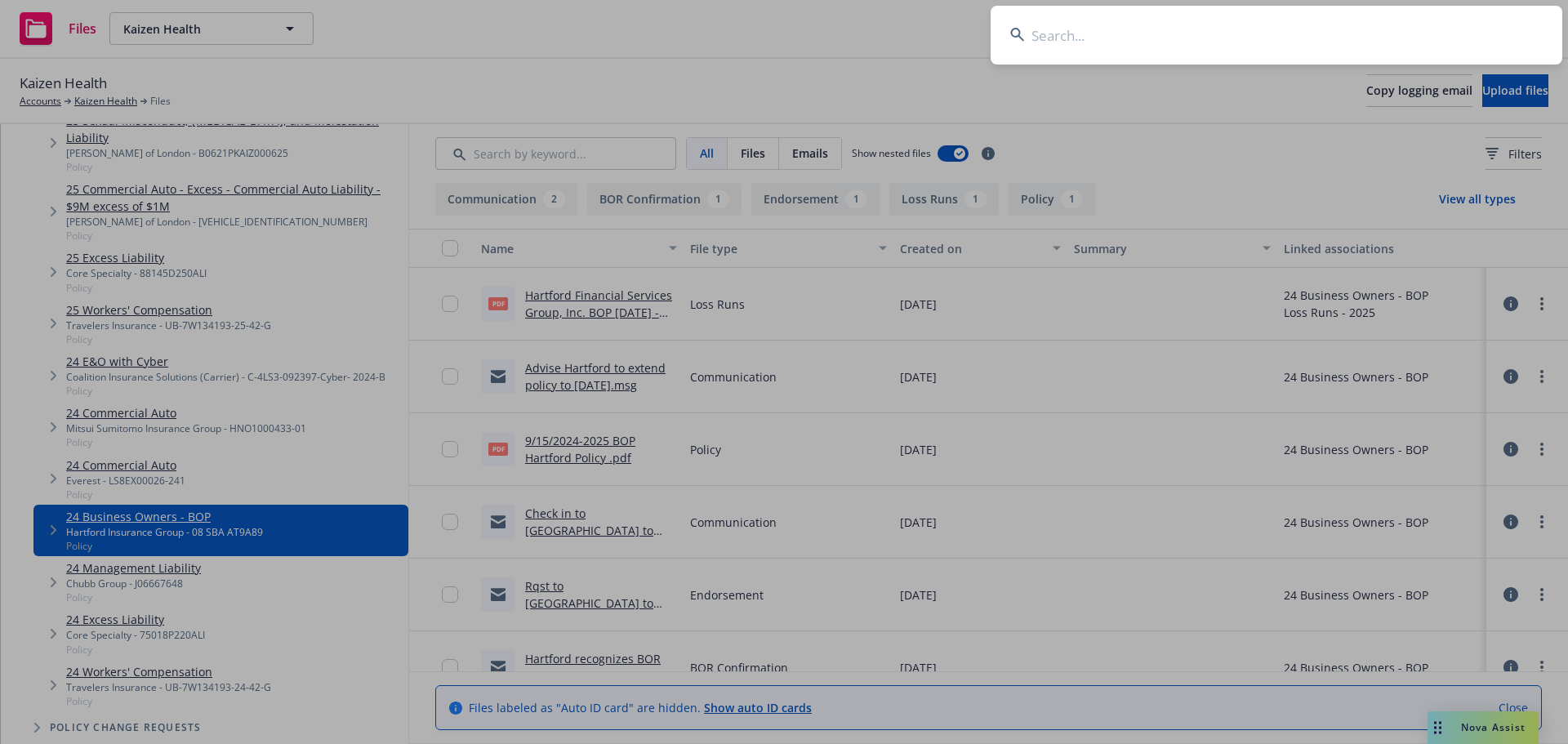
click at [1402, 25] on input at bounding box center [1276, 35] width 572 height 59
